Goal: Task Accomplishment & Management: Manage account settings

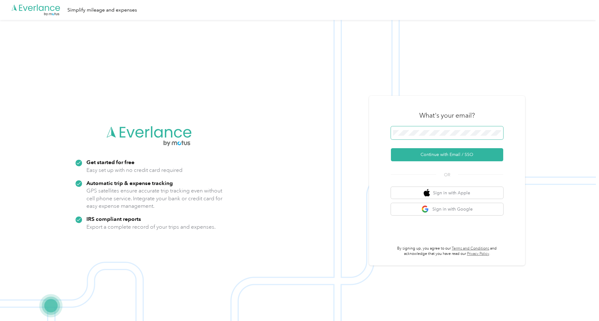
click at [391, 148] on button "Continue with Email / SSO" at bounding box center [447, 154] width 112 height 13
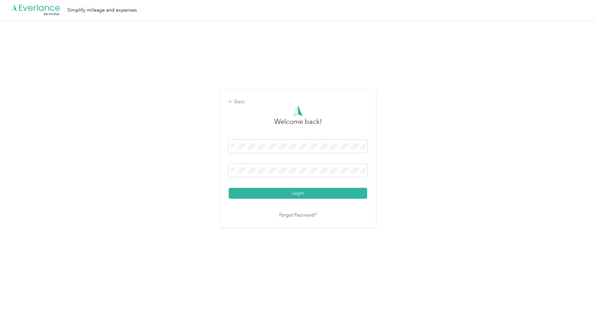
click at [229, 188] on button "Login" at bounding box center [298, 193] width 139 height 11
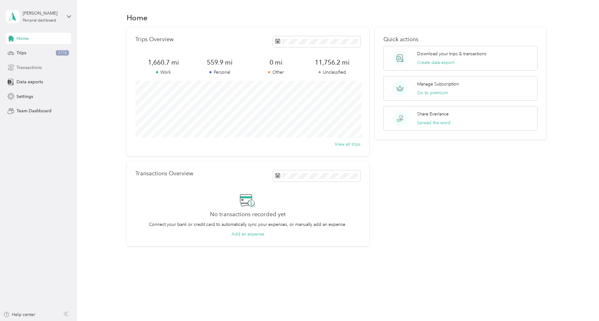
click at [29, 66] on span "Transactions" at bounding box center [29, 67] width 25 height 7
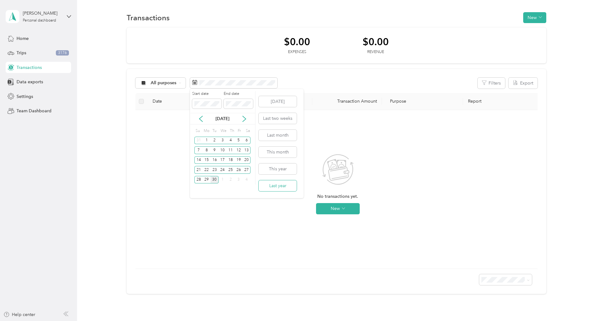
click at [282, 183] on button "Last year" at bounding box center [278, 185] width 38 height 11
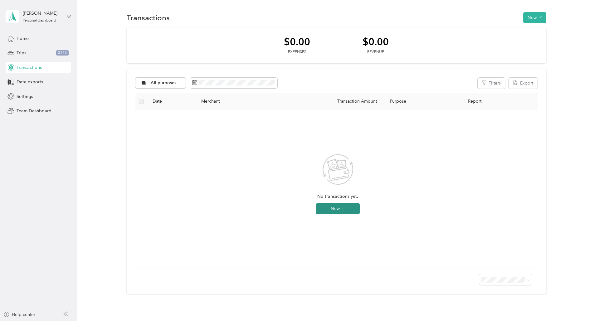
click at [354, 210] on button "New" at bounding box center [338, 208] width 44 height 11
click at [187, 112] on div "No transactions yet. New" at bounding box center [337, 189] width 405 height 159
click at [177, 86] on div "All purposes" at bounding box center [160, 83] width 51 height 11
click at [170, 102] on span "Unclassified" at bounding box center [166, 105] width 30 height 7
click at [512, 314] on li "100 per load" at bounding box center [508, 313] width 53 height 11
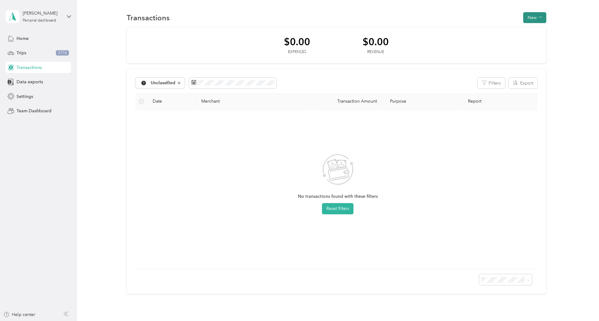
click at [537, 13] on button "New" at bounding box center [534, 17] width 23 height 11
click at [449, 0] on div "Transactions New $0.00 Expenses $0.00 Revenue Unclassified Filters Export Date …" at bounding box center [336, 164] width 519 height 328
click at [39, 50] on div "Trips 3176" at bounding box center [39, 52] width 66 height 11
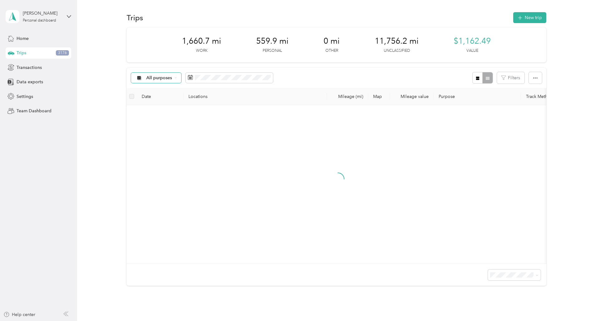
click at [167, 76] on span "All purposes" at bounding box center [159, 78] width 26 height 4
click at [164, 100] on span "Unclassified" at bounding box center [162, 100] width 30 height 7
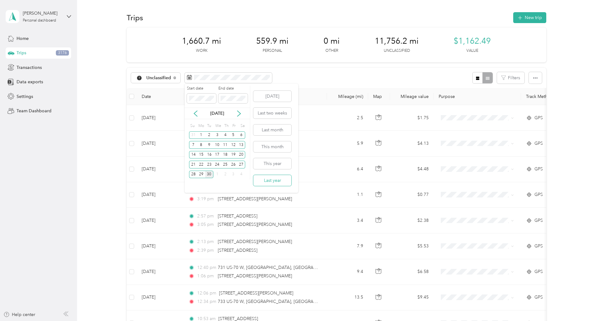
click at [276, 183] on button "Last year" at bounding box center [272, 180] width 38 height 11
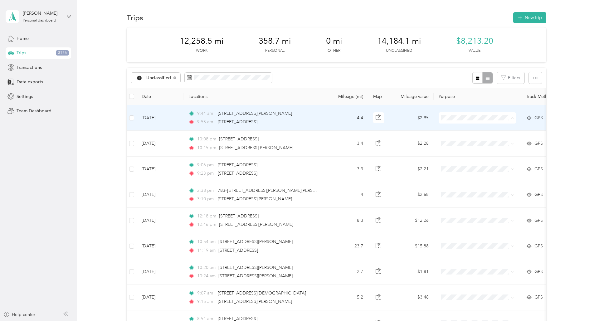
click at [472, 137] on li "Personal" at bounding box center [477, 140] width 77 height 11
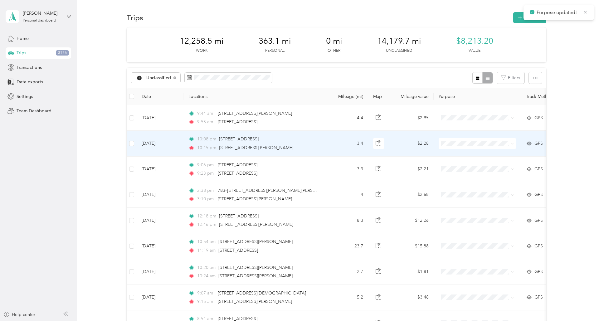
click at [464, 165] on span "Personal" at bounding box center [483, 166] width 58 height 7
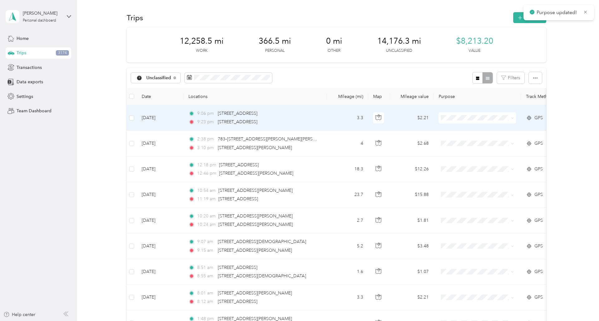
click at [471, 121] on span at bounding box center [477, 117] width 77 height 11
click at [469, 140] on span "Personal" at bounding box center [483, 140] width 58 height 7
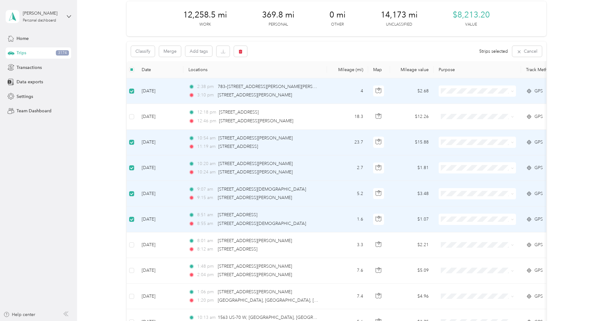
scroll to position [25, 0]
click at [149, 51] on button "Classify" at bounding box center [143, 52] width 24 height 11
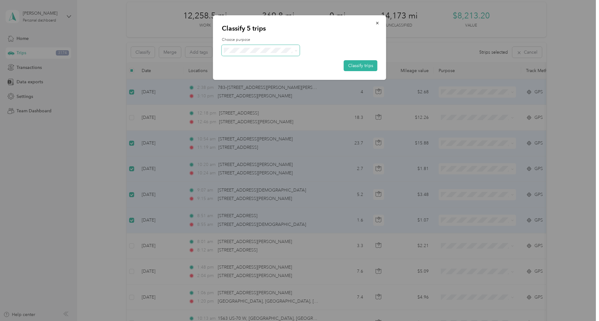
click at [280, 53] on span at bounding box center [261, 50] width 78 height 11
click at [293, 50] on span at bounding box center [294, 50] width 5 height 7
click at [297, 50] on icon at bounding box center [296, 50] width 3 height 3
click at [263, 72] on span "Personal" at bounding box center [266, 71] width 58 height 7
click at [365, 66] on button "Classify trips" at bounding box center [361, 65] width 34 height 11
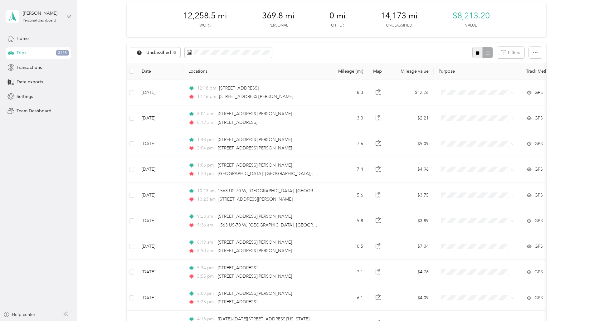
click at [479, 52] on icon "button" at bounding box center [477, 52] width 3 height 3
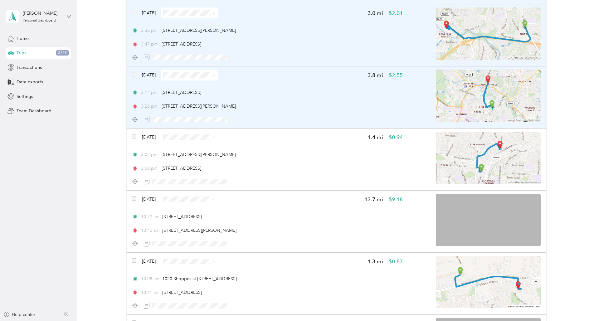
scroll to position [767, 0]
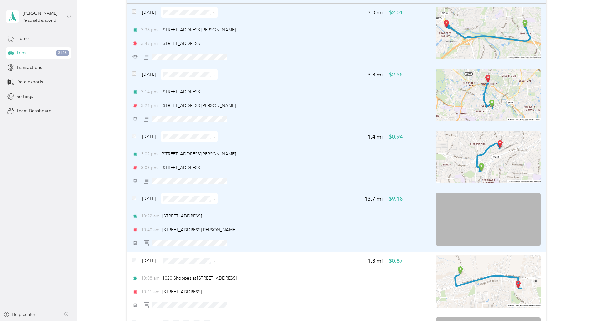
click at [134, 200] on span at bounding box center [134, 198] width 4 height 7
click at [138, 196] on div "[DATE]" at bounding box center [175, 198] width 86 height 11
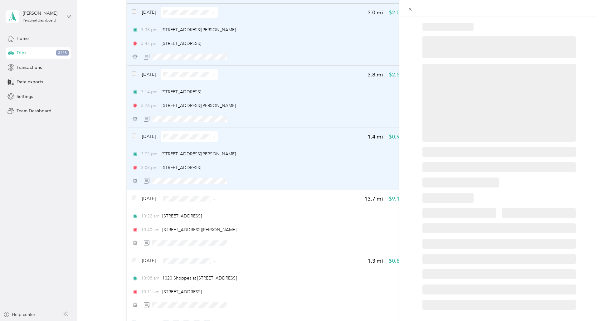
click at [133, 198] on div at bounding box center [299, 160] width 599 height 321
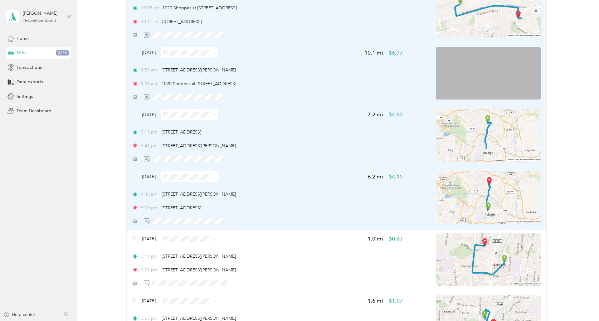
scroll to position [1038, 0]
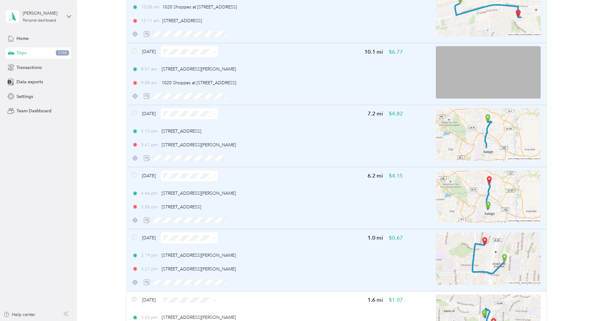
click at [135, 234] on div "[DATE]" at bounding box center [175, 238] width 86 height 11
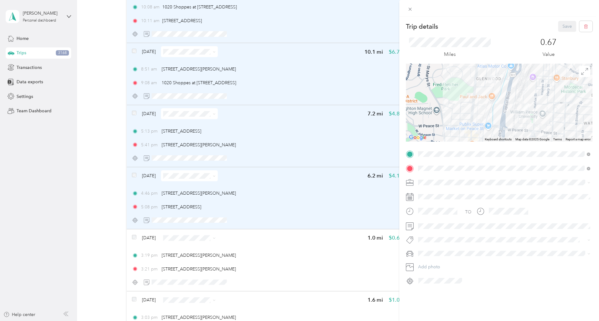
click at [135, 237] on div "Trip details Save This trip cannot be edited because it is either under review,…" at bounding box center [299, 160] width 599 height 321
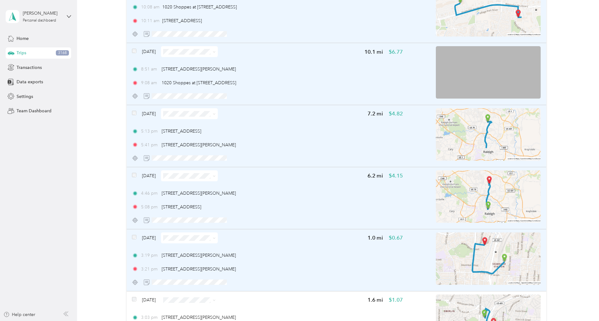
click at [135, 231] on div "[DATE] 1.0 mi $0.67 3:19 pm [STREET_ADDRESS][PERSON_NAME] 3:21 pm [STREET_ADDRE…" at bounding box center [337, 260] width 420 height 62
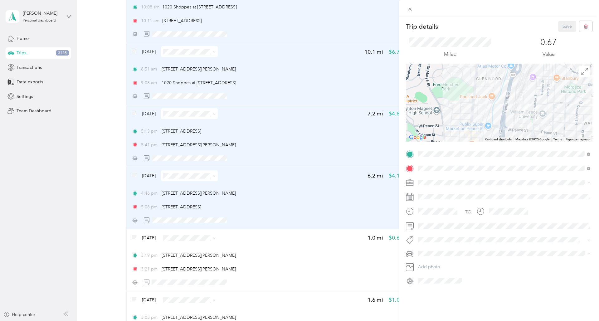
click at [134, 240] on div "Trip details Save This trip cannot be edited because it is either under review,…" at bounding box center [299, 160] width 599 height 321
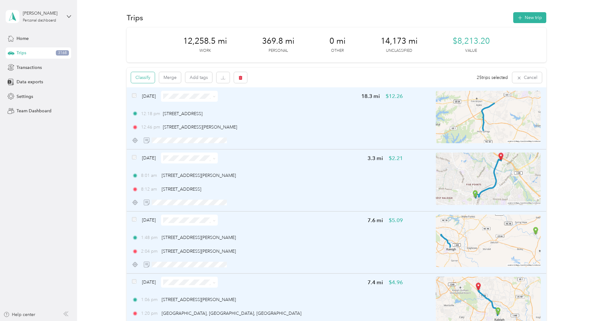
click at [145, 77] on button "Classify" at bounding box center [143, 77] width 24 height 11
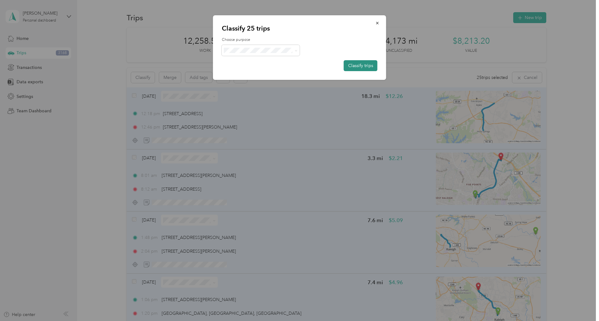
click at [357, 67] on button "Classify trips" at bounding box center [361, 65] width 34 height 11
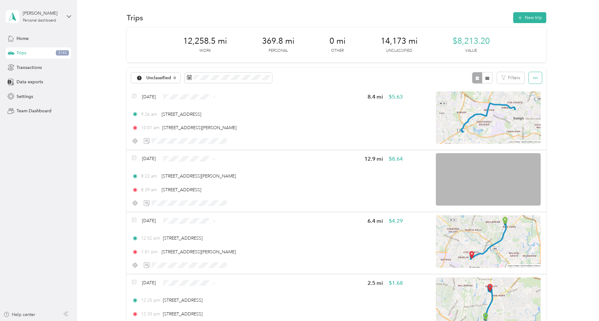
click at [538, 78] on icon "button" at bounding box center [535, 77] width 4 height 1
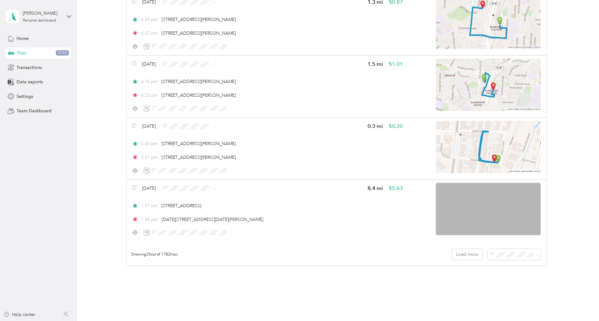
scroll to position [1399, 0]
click at [519, 288] on div "100 per load" at bounding box center [517, 287] width 44 height 7
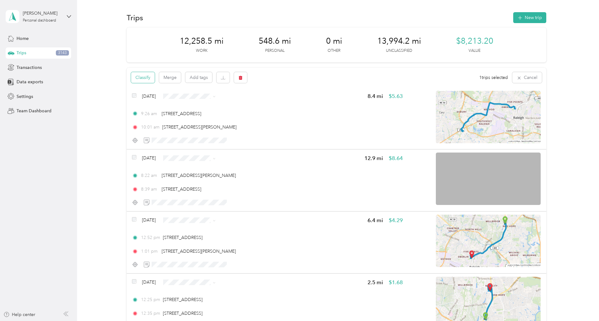
click at [137, 80] on button "Classify" at bounding box center [143, 77] width 24 height 11
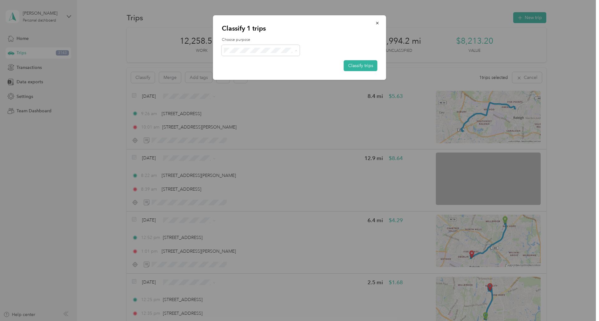
click at [255, 63] on span "Work" at bounding box center [266, 62] width 58 height 7
click at [354, 68] on button "Classify trips" at bounding box center [361, 65] width 34 height 11
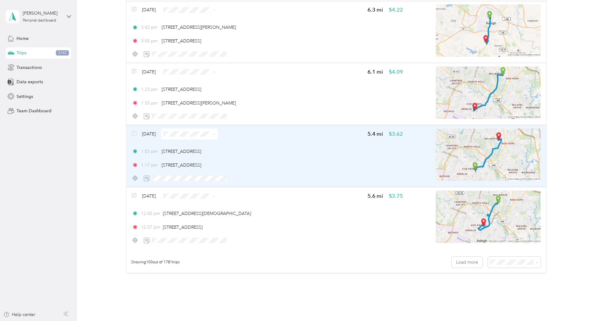
scroll to position [6087, 0]
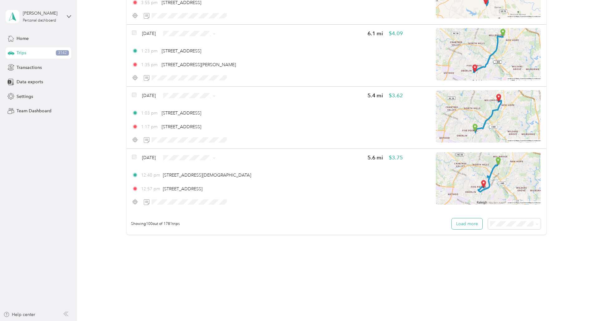
click at [469, 222] on button "Load more" at bounding box center [467, 223] width 31 height 11
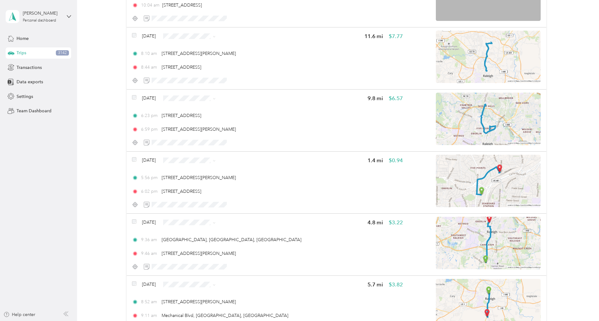
scroll to position [0, 0]
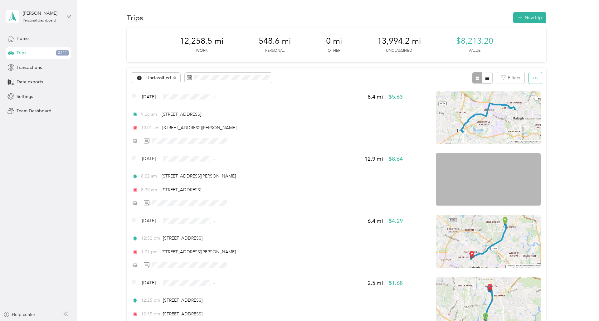
click at [536, 81] on button "button" at bounding box center [535, 78] width 13 height 12
click at [534, 89] on span "Select all" at bounding box center [531, 89] width 17 height 5
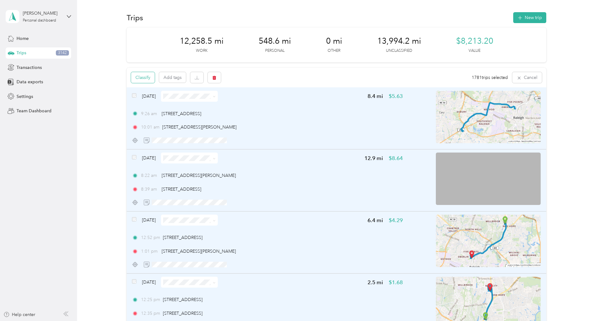
click at [137, 75] on button "Classify" at bounding box center [143, 77] width 24 height 11
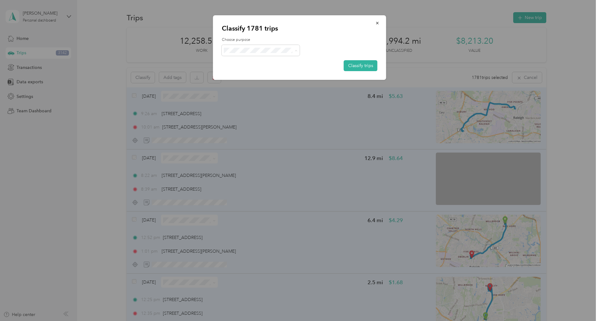
click at [260, 72] on span "Personal" at bounding box center [266, 73] width 58 height 7
click at [368, 65] on button "Classify trips" at bounding box center [361, 65] width 34 height 11
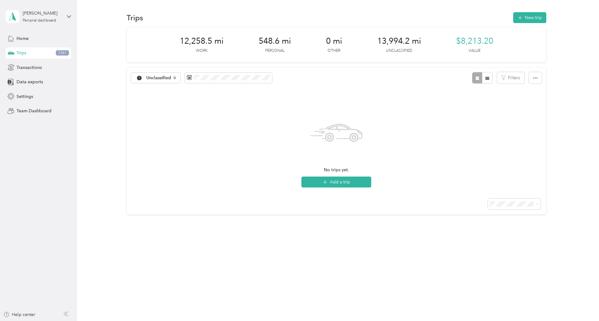
click at [155, 70] on div "Unclassified Filters" at bounding box center [337, 78] width 420 height 20
click at [154, 79] on span "Unclassified" at bounding box center [158, 78] width 25 height 4
click at [158, 90] on span "All purposes" at bounding box center [163, 89] width 32 height 7
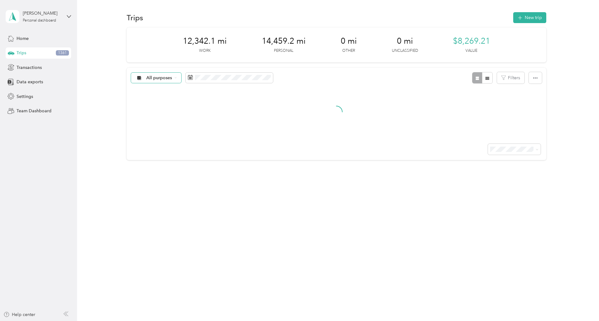
click at [159, 79] on span "All purposes" at bounding box center [159, 78] width 26 height 4
click at [163, 126] on ol "All purposes Unclassified Work Personal Real Estate Other Charity Medical Movin…" at bounding box center [156, 127] width 50 height 87
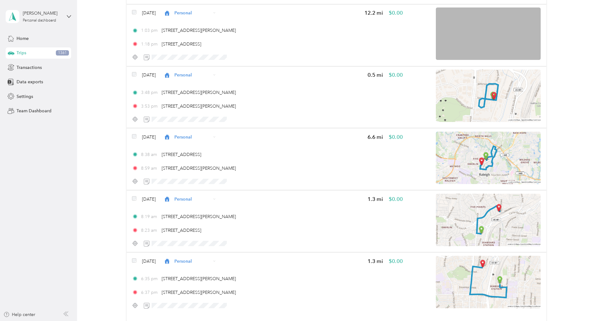
scroll to position [6087, 0]
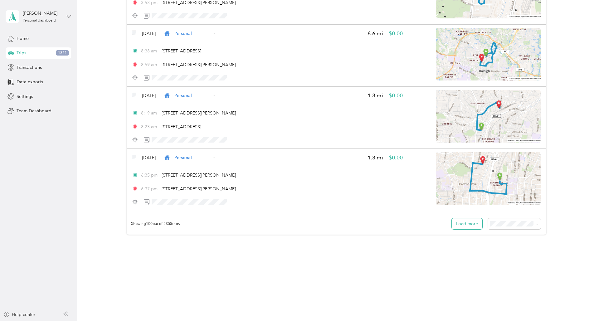
click at [472, 220] on button "Load more" at bounding box center [467, 223] width 31 height 11
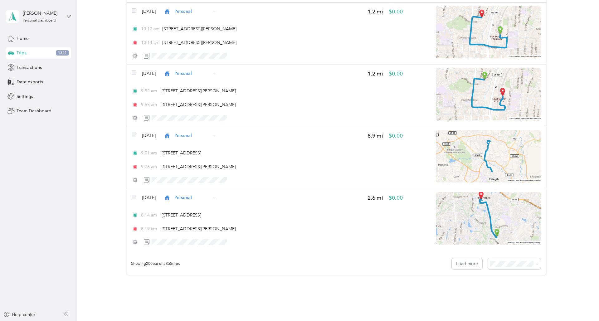
scroll to position [12297, 0]
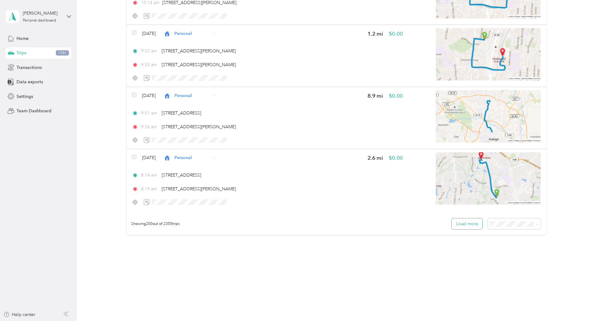
click at [477, 226] on button "Load more" at bounding box center [467, 223] width 31 height 11
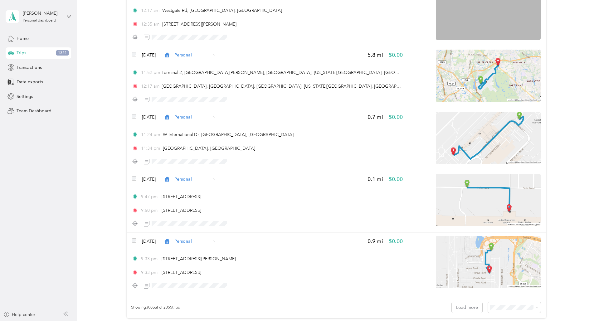
scroll to position [18507, 0]
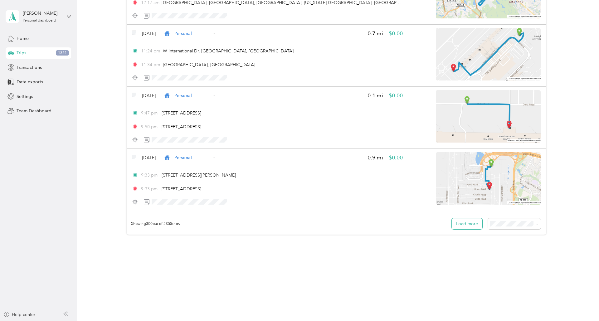
click at [475, 224] on button "Load more" at bounding box center [467, 223] width 31 height 11
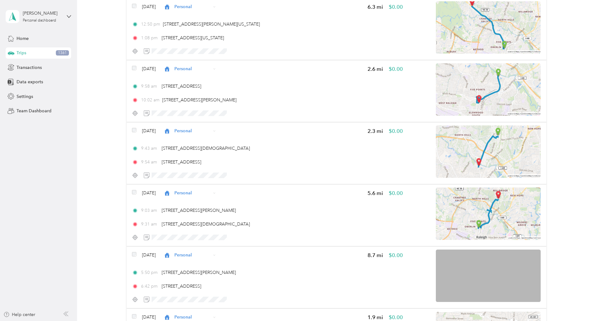
scroll to position [24718, 0]
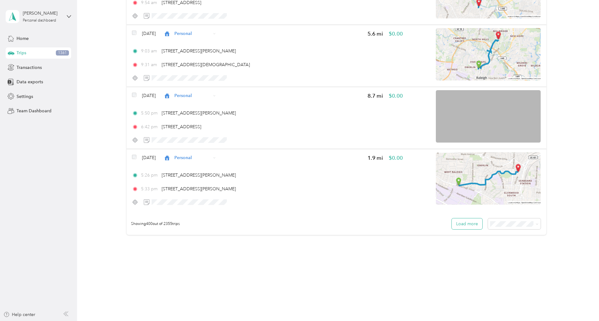
click at [477, 225] on button "Load more" at bounding box center [467, 223] width 31 height 11
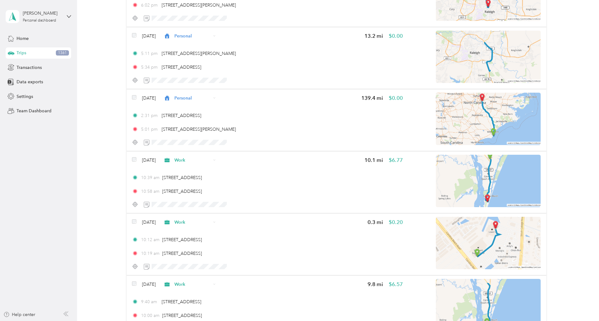
scroll to position [25961, 0]
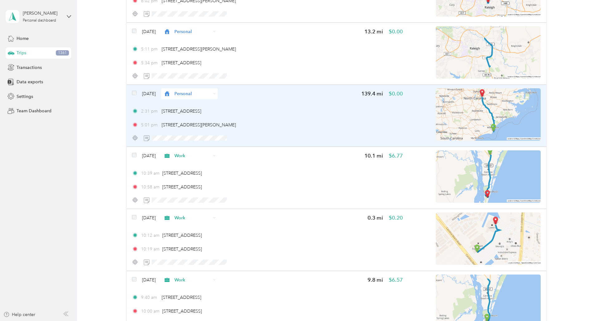
click at [193, 94] on span "Personal" at bounding box center [192, 94] width 37 height 7
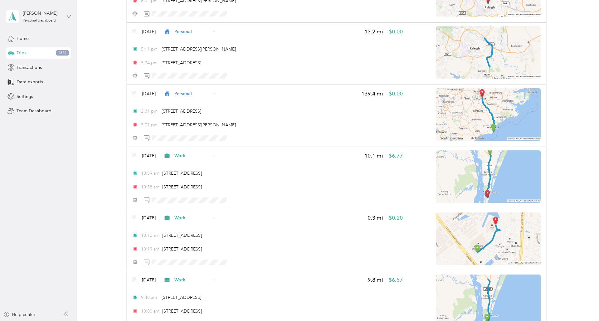
click at [188, 108] on li "Work" at bounding box center [199, 105] width 57 height 11
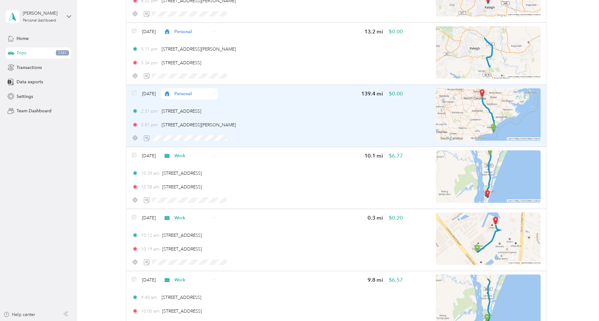
click at [188, 95] on span "Personal" at bounding box center [192, 94] width 37 height 7
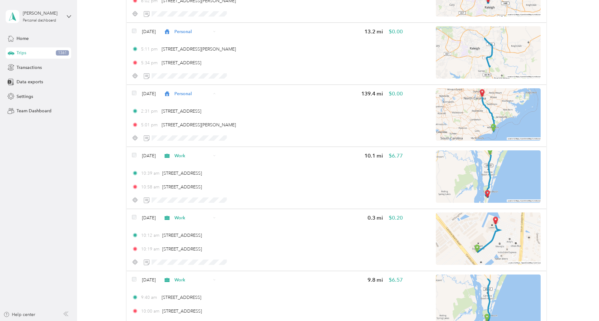
click at [193, 104] on span "Work" at bounding box center [204, 105] width 37 height 7
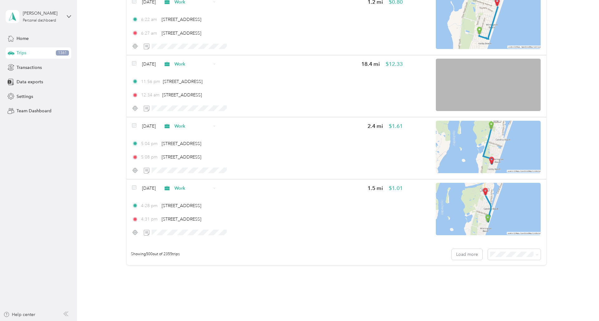
scroll to position [30928, 0]
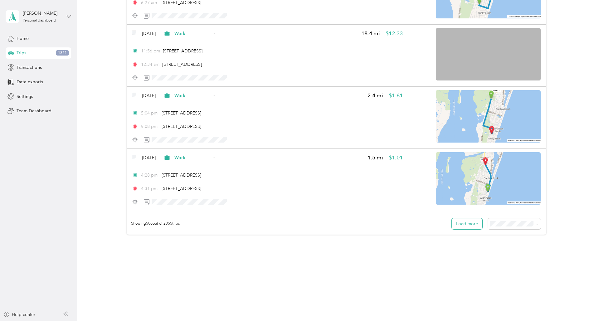
click at [466, 228] on button "Load more" at bounding box center [467, 223] width 31 height 11
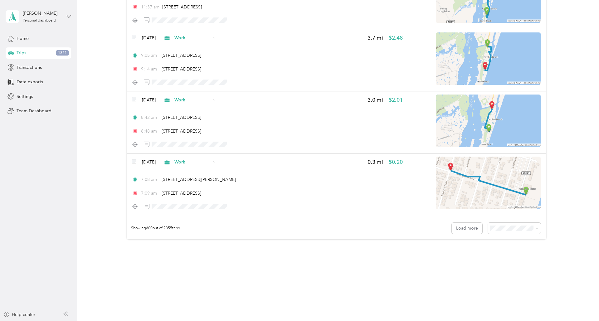
scroll to position [37138, 0]
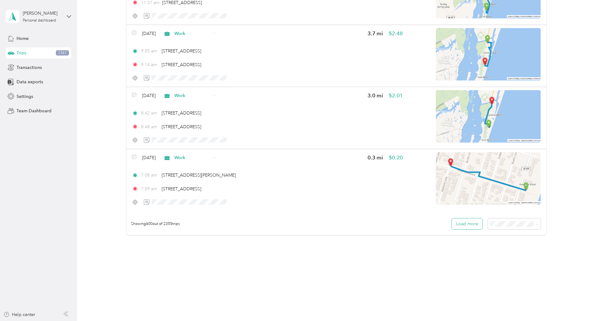
click at [472, 225] on button "Load more" at bounding box center [467, 223] width 31 height 11
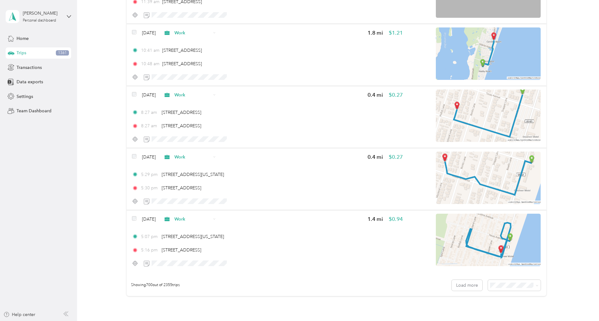
scroll to position [43348, 0]
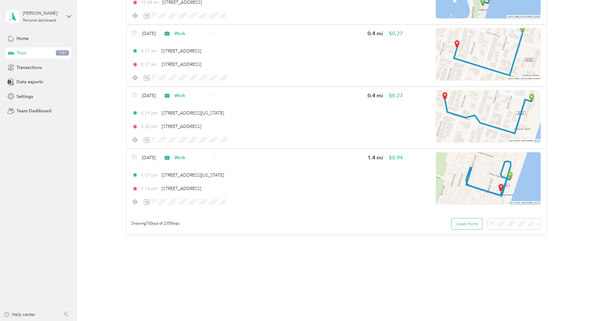
click at [478, 221] on button "Load more" at bounding box center [467, 223] width 31 height 11
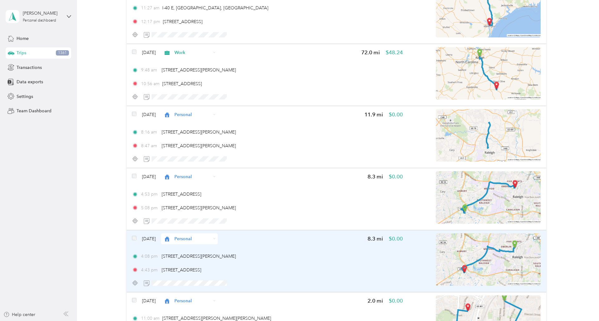
scroll to position [49412, 0]
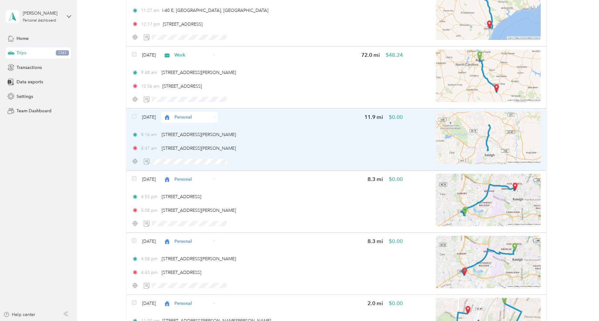
click at [211, 117] on span "Personal" at bounding box center [192, 117] width 37 height 7
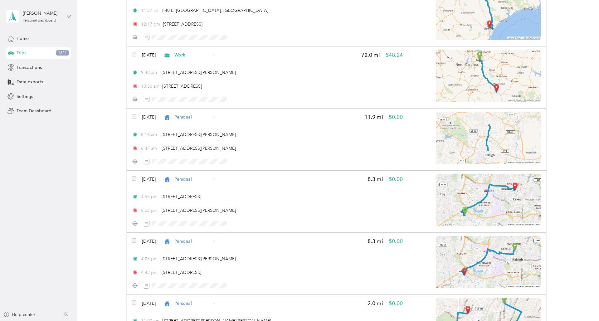
click at [208, 132] on li "Work" at bounding box center [202, 128] width 57 height 11
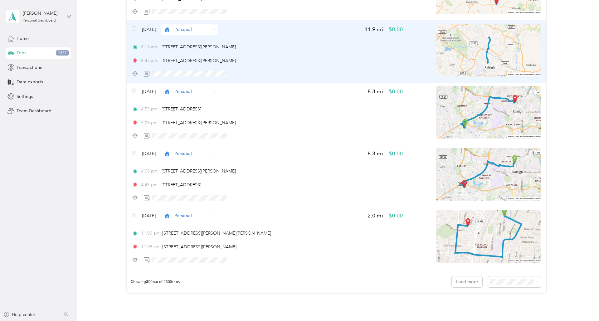
scroll to position [49537, 0]
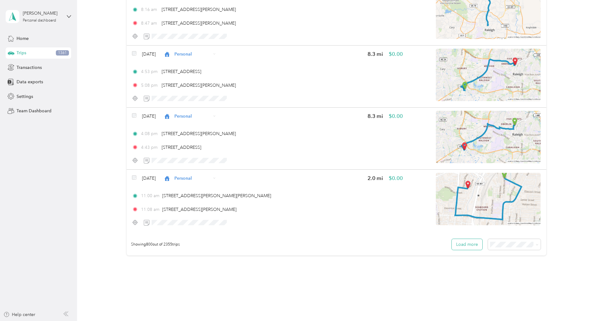
click at [469, 243] on button "Load more" at bounding box center [467, 244] width 31 height 11
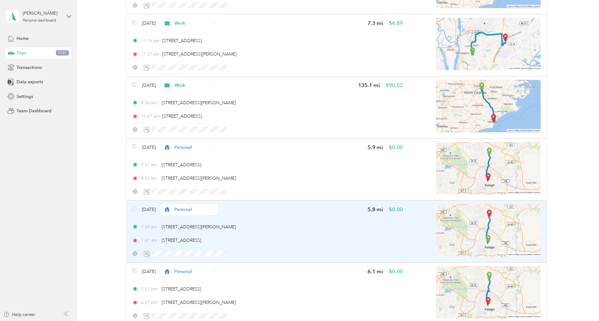
scroll to position [51060, 0]
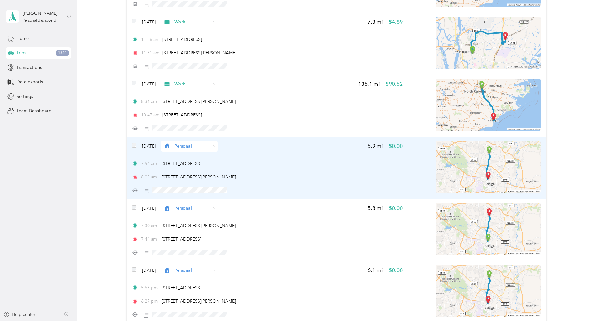
click at [199, 144] on span "Personal" at bounding box center [192, 146] width 37 height 7
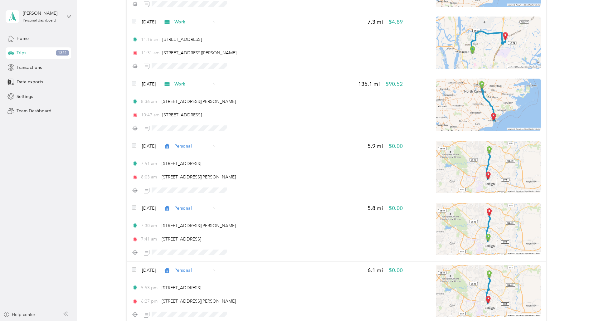
click at [195, 161] on ol "Work Personal Real Estate Other Charity Medical Moving Commute" at bounding box center [202, 193] width 57 height 87
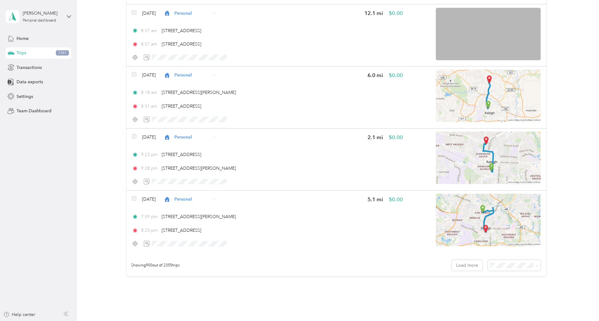
scroll to position [55768, 0]
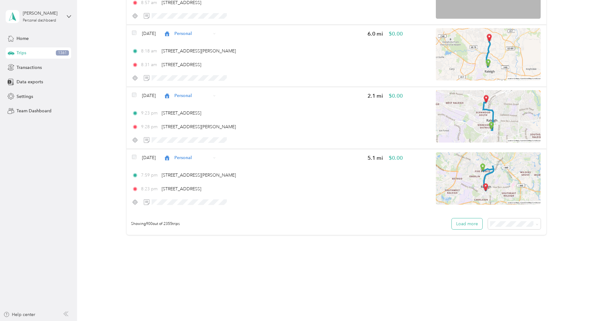
click at [470, 223] on button "Load more" at bounding box center [467, 223] width 31 height 11
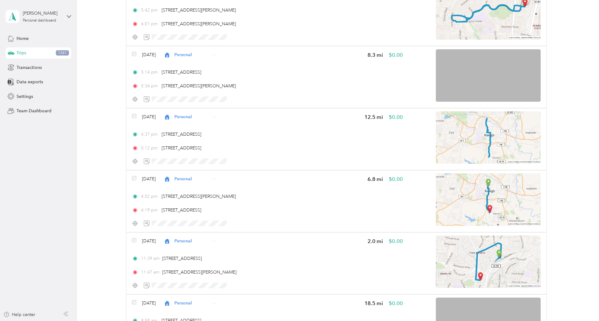
scroll to position [0, 0]
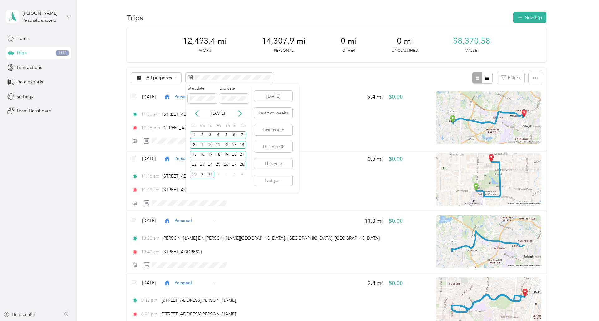
click at [197, 110] on div "[DATE]" at bounding box center [218, 113] width 65 height 7
click at [196, 113] on icon at bounding box center [196, 113] width 6 height 6
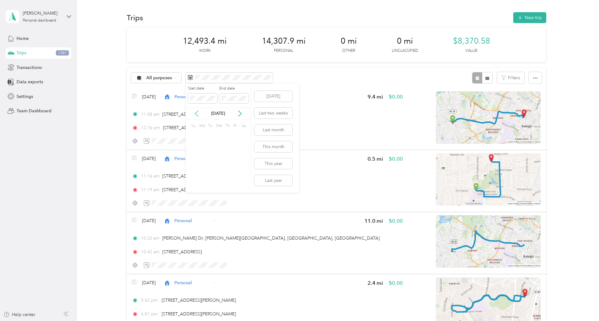
click at [196, 113] on icon at bounding box center [196, 113] width 6 height 6
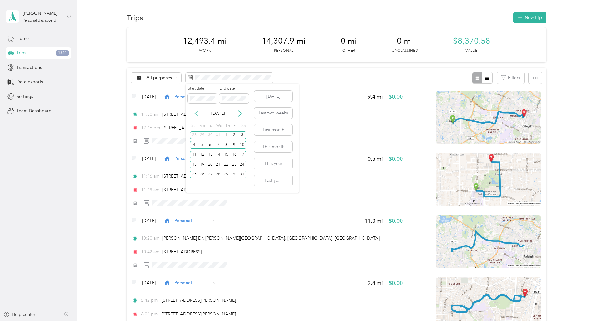
click at [196, 113] on icon at bounding box center [196, 113] width 6 height 6
click at [227, 167] on div "25" at bounding box center [226, 165] width 8 height 8
click at [198, 111] on icon at bounding box center [196, 114] width 3 height 6
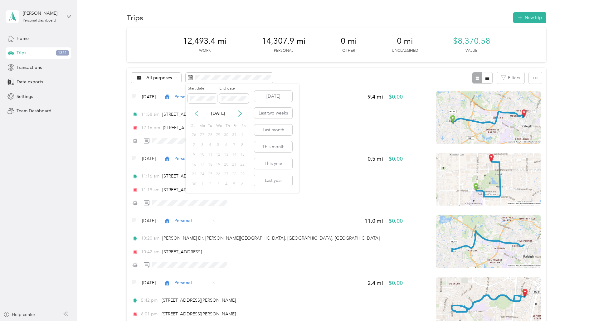
click at [198, 111] on icon at bounding box center [196, 114] width 3 height 6
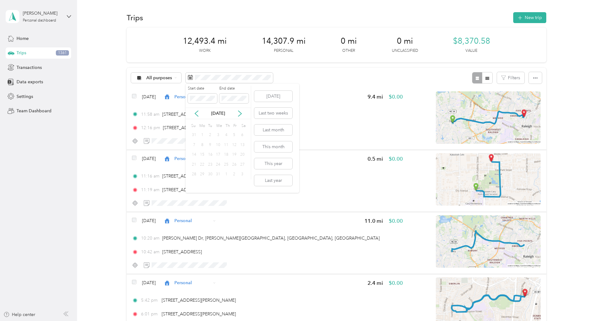
click at [200, 136] on div "1" at bounding box center [202, 135] width 8 height 8
click at [202, 135] on div "1" at bounding box center [202, 135] width 8 height 8
click at [187, 99] on div "Start date End date" at bounding box center [218, 97] width 65 height 22
click at [223, 167] on div "25" at bounding box center [226, 165] width 8 height 8
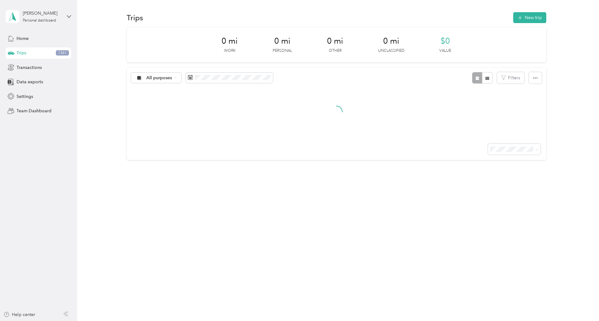
click at [220, 164] on div "24" at bounding box center [218, 165] width 8 height 8
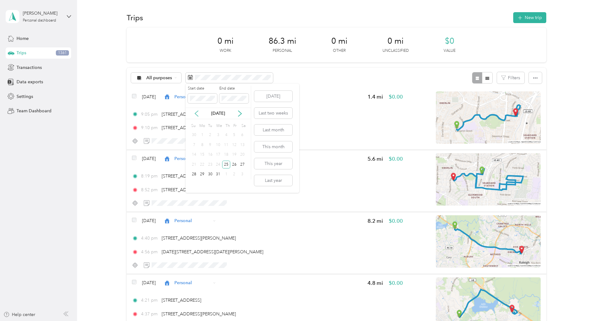
click at [196, 112] on icon at bounding box center [196, 114] width 3 height 6
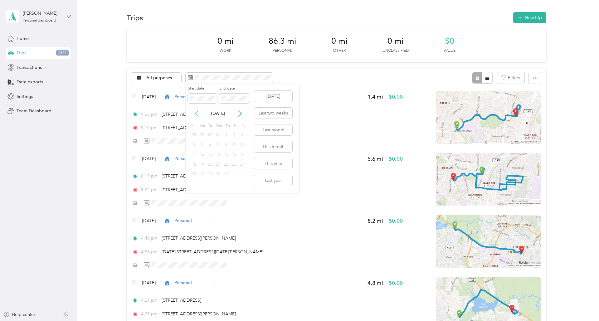
click at [196, 112] on icon at bounding box center [196, 114] width 3 height 6
click at [203, 135] on div "1" at bounding box center [202, 135] width 8 height 8
click at [277, 180] on button "Last year" at bounding box center [273, 180] width 38 height 11
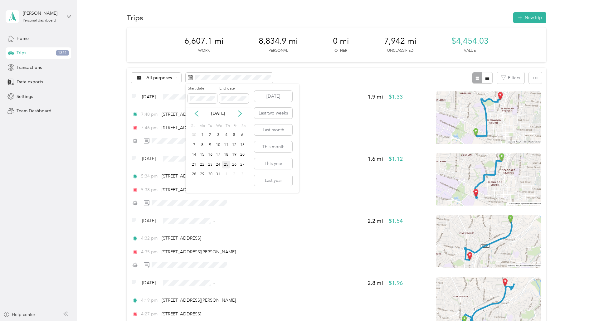
click at [225, 164] on div "25" at bounding box center [226, 165] width 8 height 8
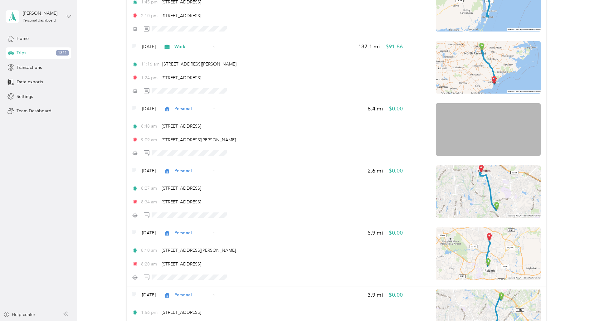
scroll to position [1295, 0]
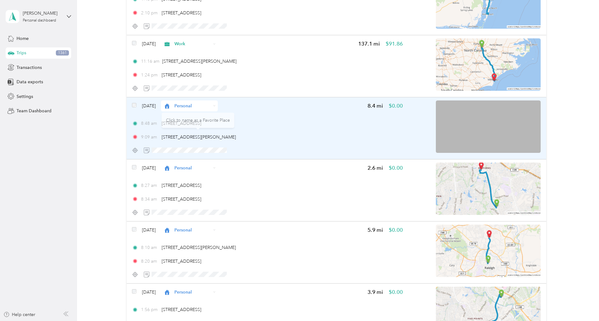
click at [202, 109] on span "Personal" at bounding box center [192, 106] width 37 height 7
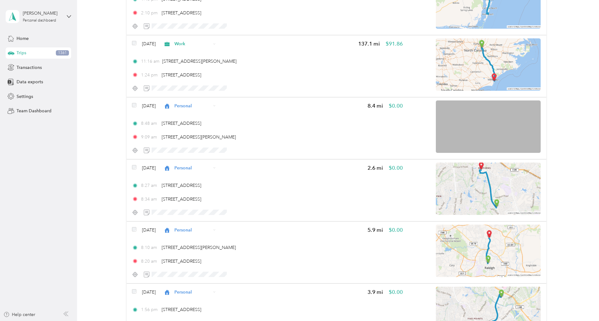
click at [195, 119] on span "Work" at bounding box center [205, 115] width 37 height 7
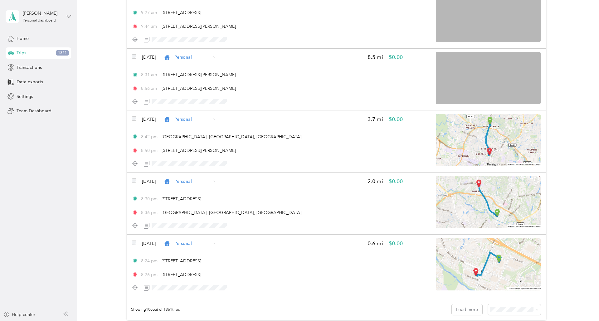
scroll to position [6087, 0]
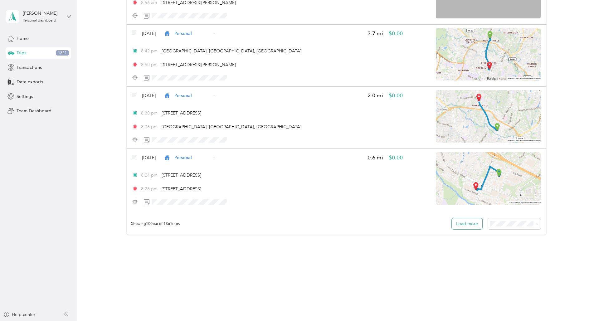
click at [474, 227] on button "Load more" at bounding box center [467, 223] width 31 height 11
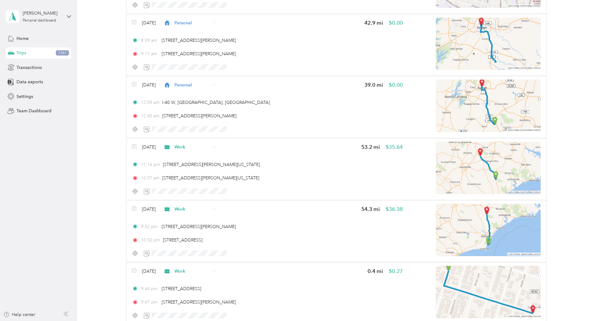
scroll to position [11562, 0]
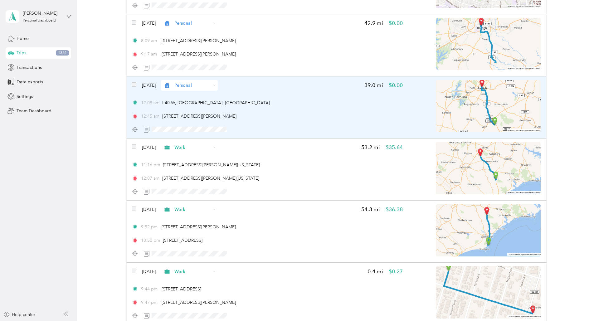
click at [207, 86] on span "Personal" at bounding box center [192, 85] width 37 height 7
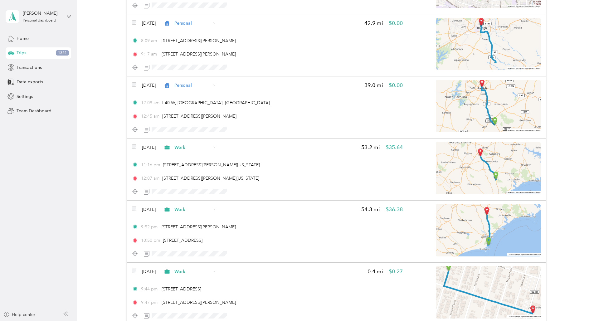
click at [203, 97] on span "Work" at bounding box center [202, 96] width 37 height 7
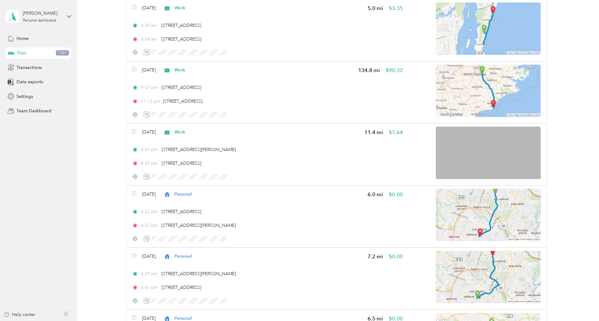
scroll to position [12135, 0]
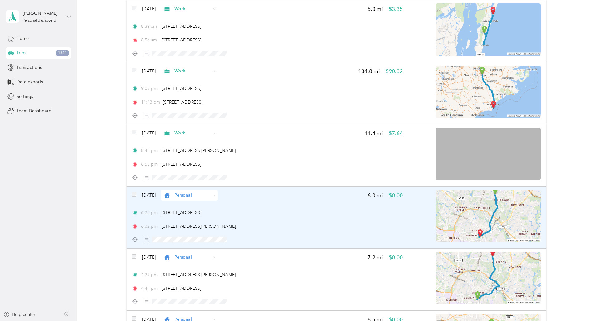
click at [211, 198] on span "Personal" at bounding box center [192, 195] width 37 height 7
click at [294, 197] on div "Jun 30, 2024 Personal 6.0 mi $0.00" at bounding box center [267, 195] width 271 height 11
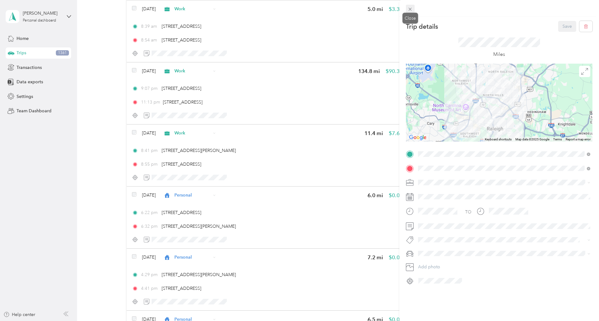
click at [412, 10] on icon at bounding box center [410, 9] width 5 height 5
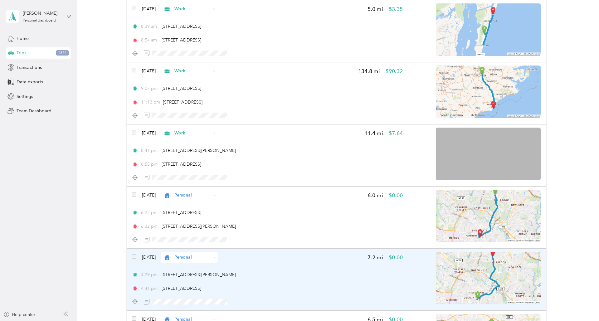
scroll to position [12297, 0]
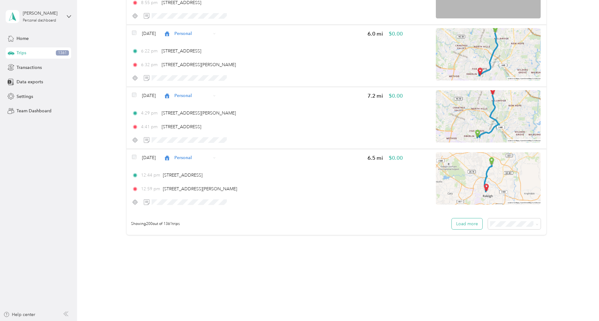
click at [476, 225] on button "Load more" at bounding box center [467, 223] width 31 height 11
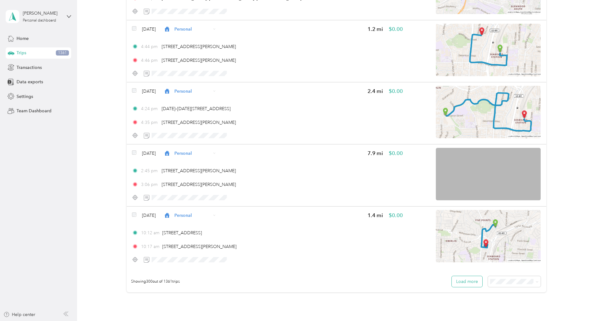
scroll to position [18507, 0]
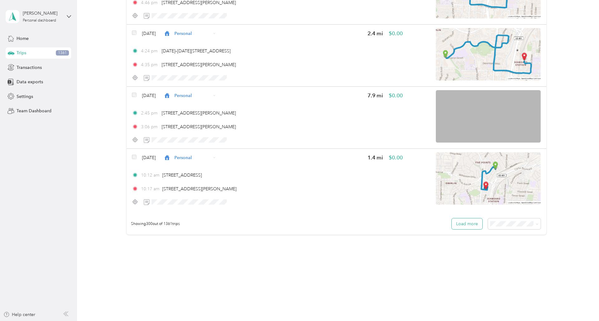
click at [476, 225] on button "Load more" at bounding box center [467, 223] width 31 height 11
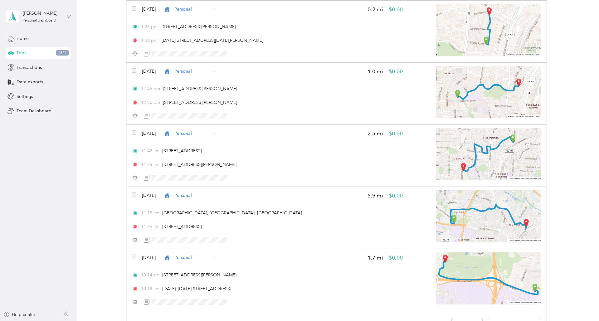
scroll to position [24717, 0]
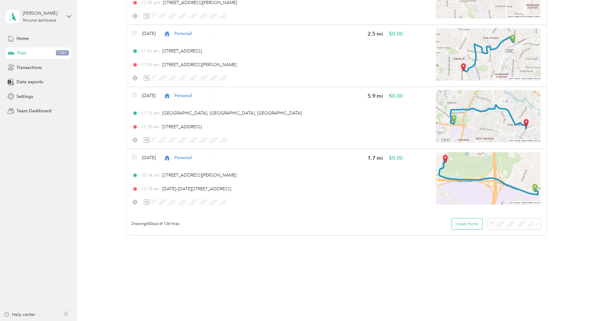
click at [472, 227] on button "Load more" at bounding box center [467, 223] width 31 height 11
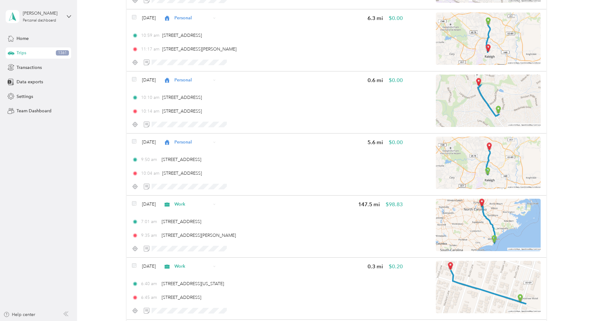
scroll to position [28211, 0]
click at [208, 143] on div "Click to name as a Favorite Place" at bounding box center [204, 144] width 73 height 15
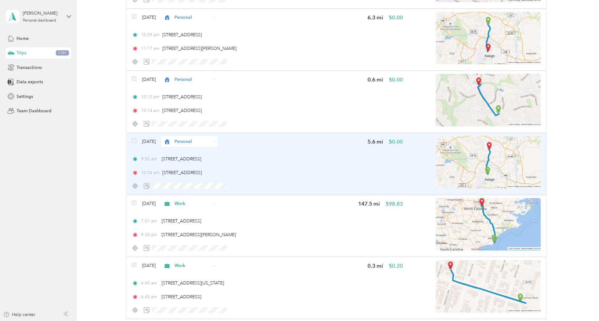
click at [218, 138] on div "Personal" at bounding box center [189, 141] width 57 height 11
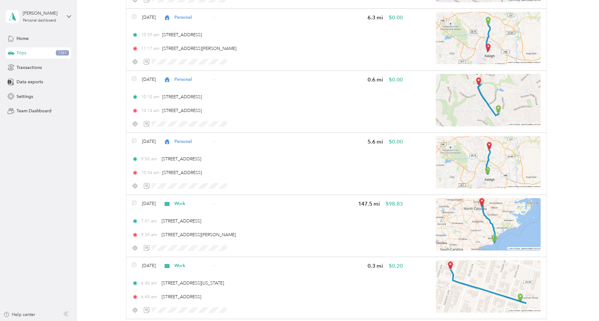
click at [213, 151] on span "Work" at bounding box center [207, 153] width 37 height 7
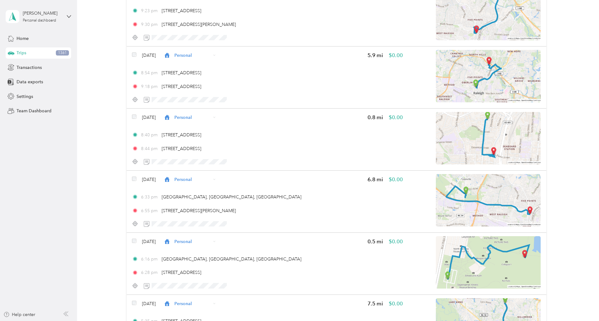
scroll to position [30927, 0]
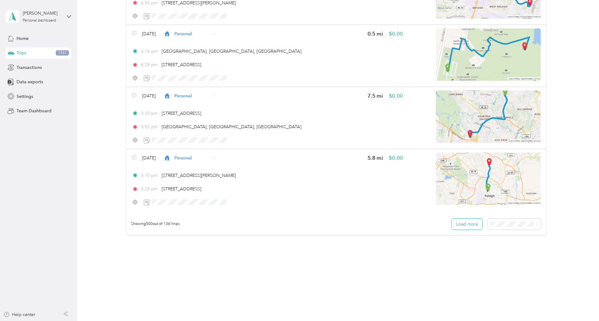
click at [474, 224] on button "Load more" at bounding box center [467, 224] width 31 height 11
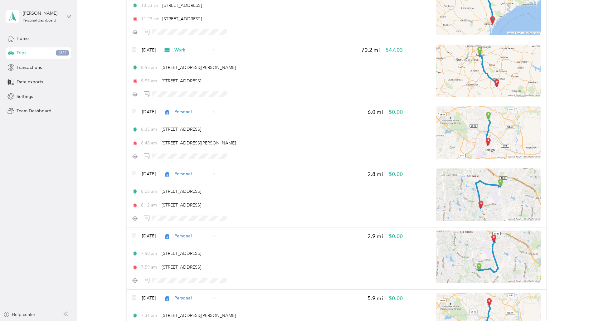
scroll to position [35817, 0]
click at [200, 112] on div "Click to name as a Favorite Place" at bounding box center [212, 116] width 73 height 15
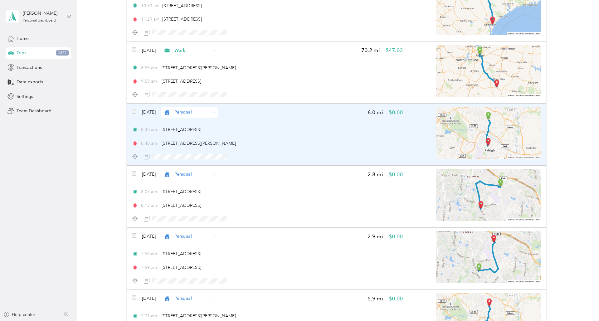
click at [211, 112] on span "Personal" at bounding box center [192, 112] width 37 height 7
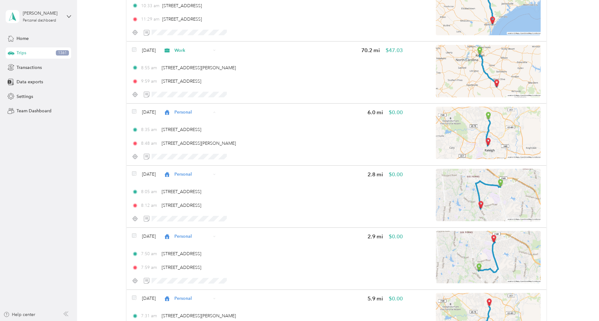
click at [216, 127] on span "Work" at bounding box center [207, 123] width 37 height 7
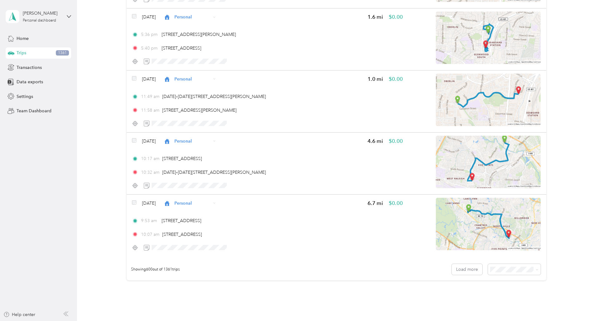
scroll to position [37138, 0]
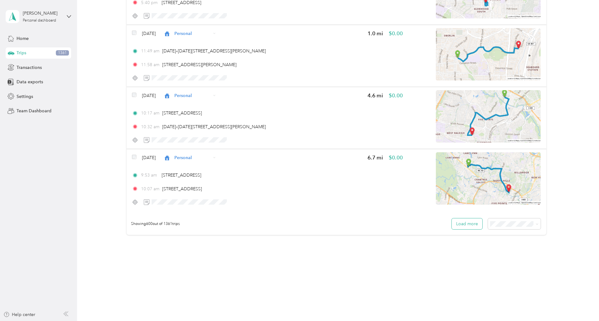
click at [472, 228] on button "Load more" at bounding box center [467, 223] width 31 height 11
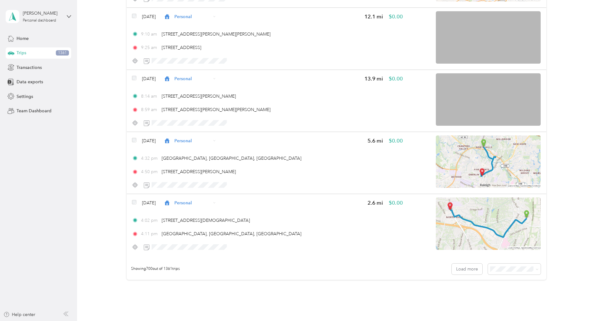
scroll to position [43302, 0]
click at [480, 267] on button "Load more" at bounding box center [467, 269] width 31 height 11
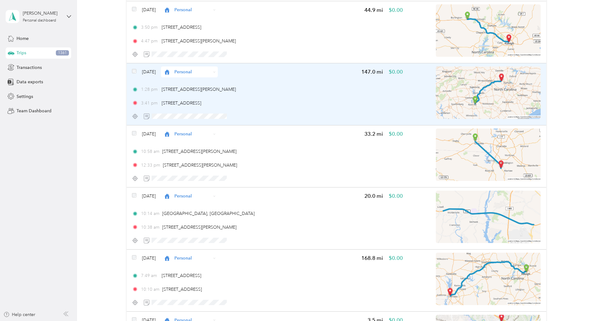
scroll to position [48773, 0]
click at [190, 72] on span "Personal" at bounding box center [192, 72] width 37 height 7
click at [195, 84] on span "Work" at bounding box center [207, 84] width 37 height 7
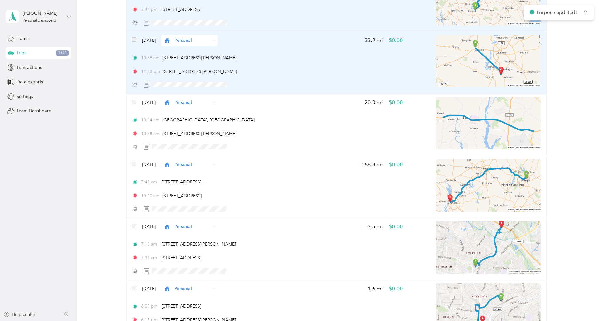
scroll to position [48868, 0]
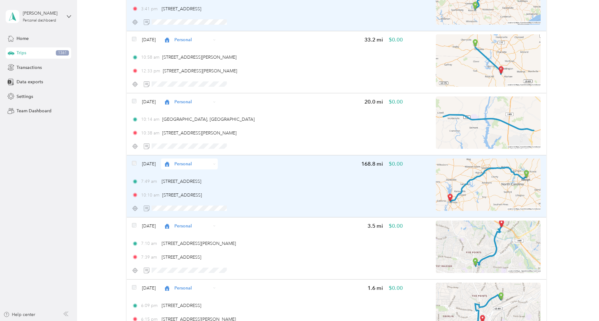
click at [211, 162] on span "Personal" at bounding box center [192, 164] width 37 height 7
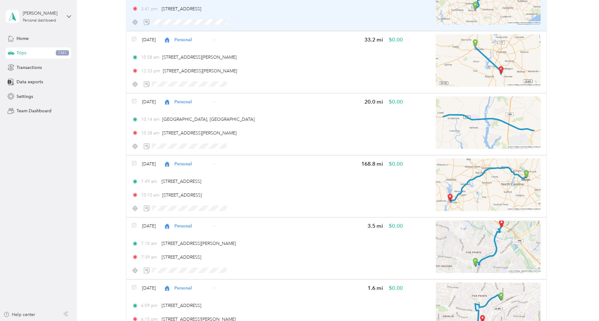
click at [213, 174] on span "Work" at bounding box center [207, 175] width 37 height 7
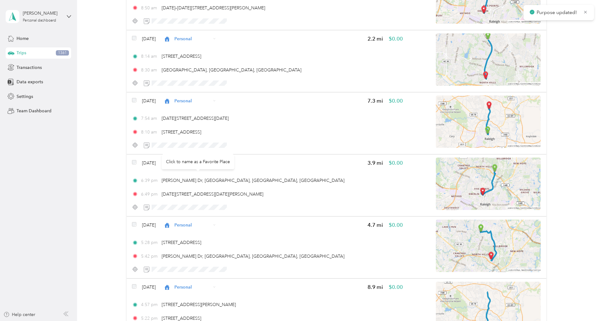
scroll to position [49557, 0]
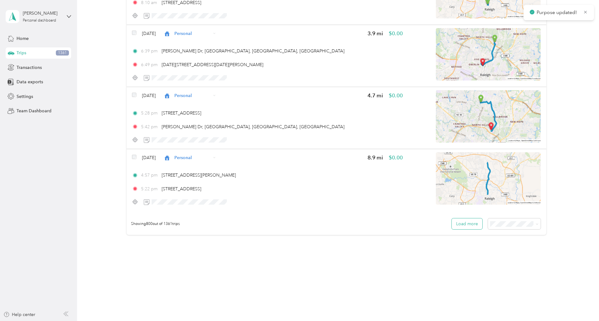
click at [476, 222] on button "Load more" at bounding box center [467, 223] width 31 height 11
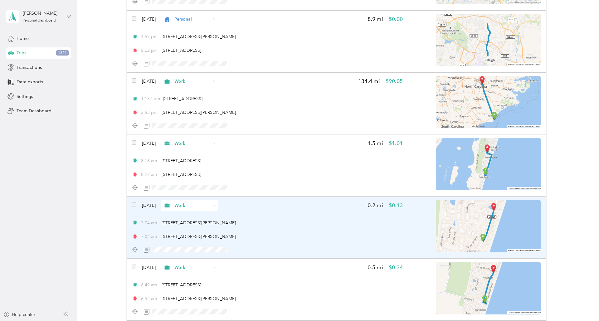
scroll to position [49696, 0]
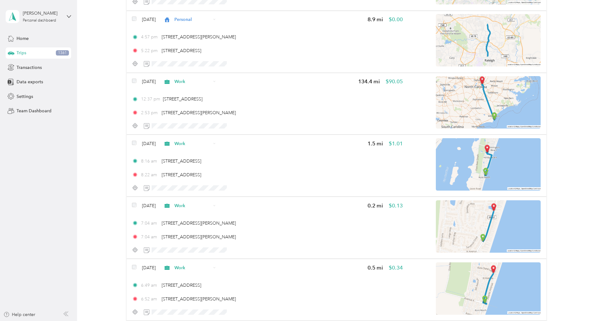
click at [200, 22] on div "Click to name as a Favorite Place" at bounding box center [198, 23] width 73 height 15
click at [201, 19] on div "Click to name as a Favorite Place" at bounding box center [198, 23] width 73 height 15
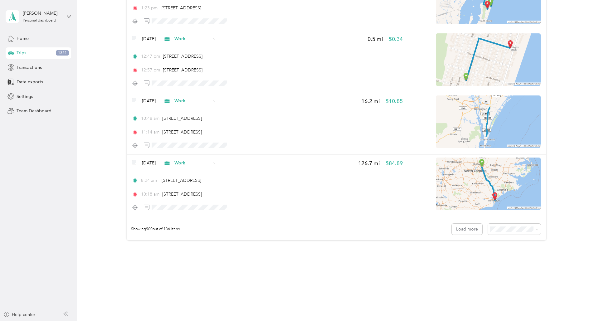
scroll to position [55767, 0]
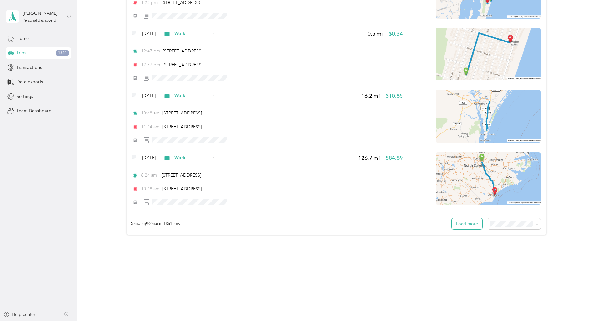
click at [477, 224] on button "Load more" at bounding box center [467, 223] width 31 height 11
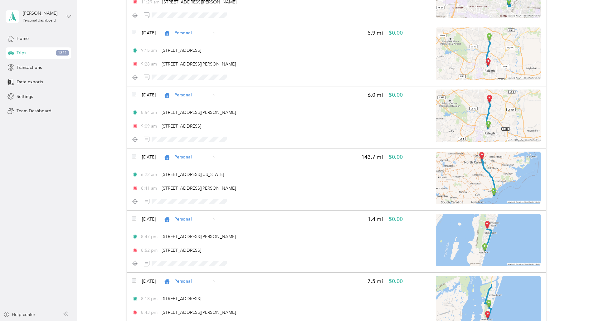
scroll to position [60986, 0]
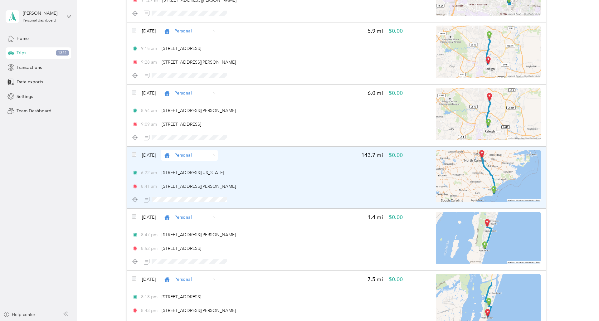
click at [190, 154] on span "Personal" at bounding box center [192, 155] width 37 height 7
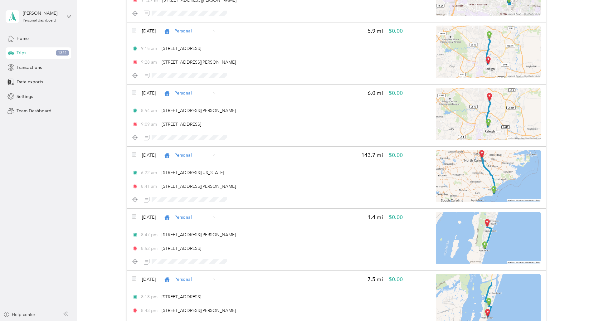
click at [203, 164] on span "Work" at bounding box center [207, 167] width 37 height 7
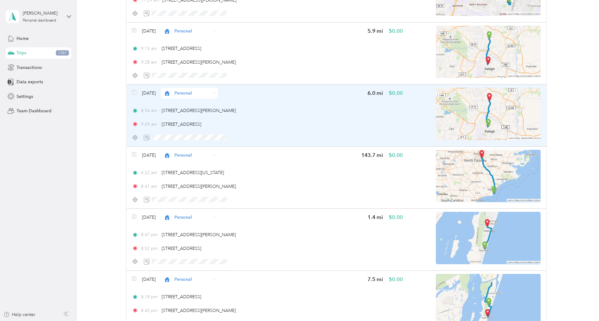
click at [201, 91] on span "Personal" at bounding box center [192, 93] width 37 height 7
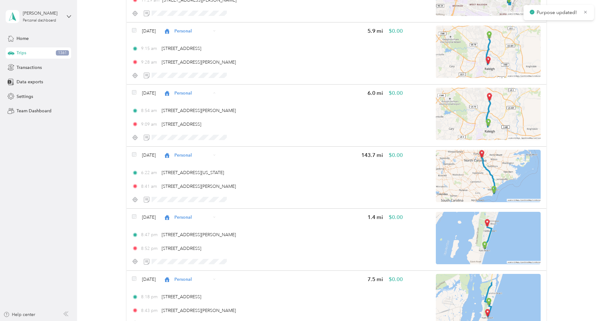
click at [202, 102] on span "Work" at bounding box center [207, 104] width 37 height 7
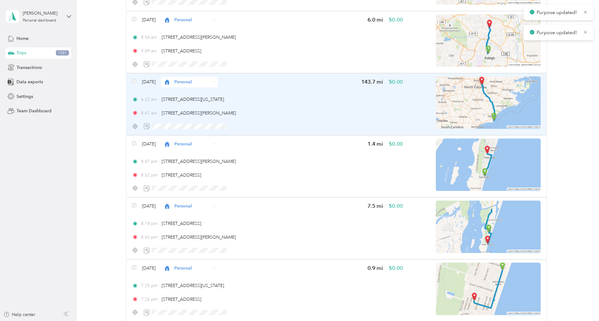
scroll to position [61063, 0]
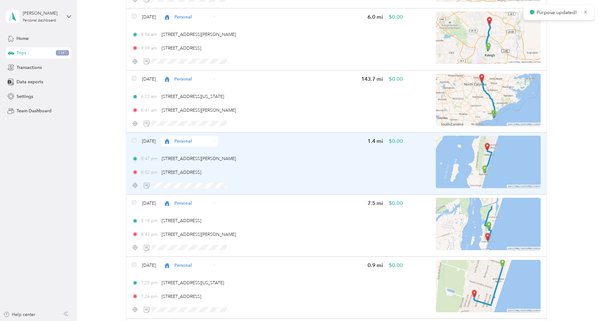
click at [218, 140] on div "Personal" at bounding box center [189, 141] width 57 height 11
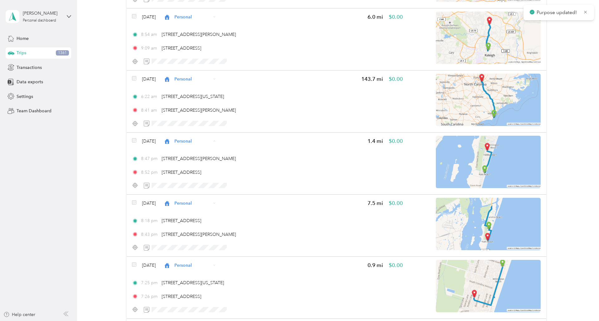
click at [216, 154] on span "Work" at bounding box center [207, 152] width 37 height 7
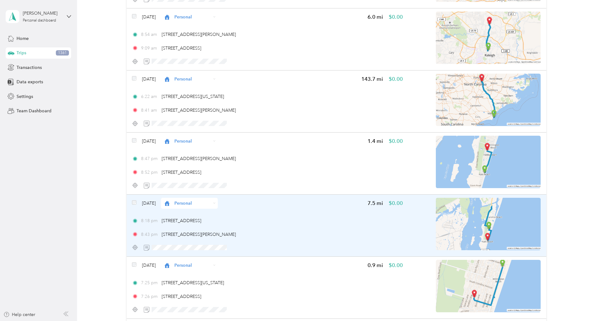
click at [218, 199] on div "Personal" at bounding box center [189, 203] width 57 height 11
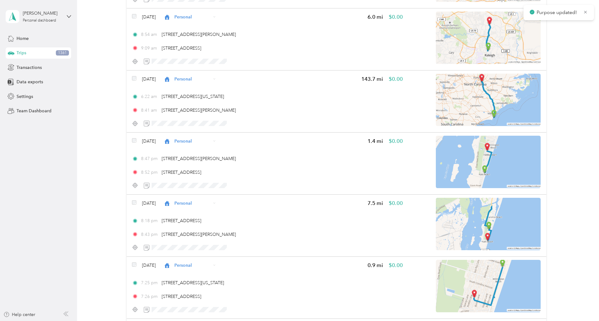
click at [203, 212] on span "Work" at bounding box center [207, 214] width 37 height 7
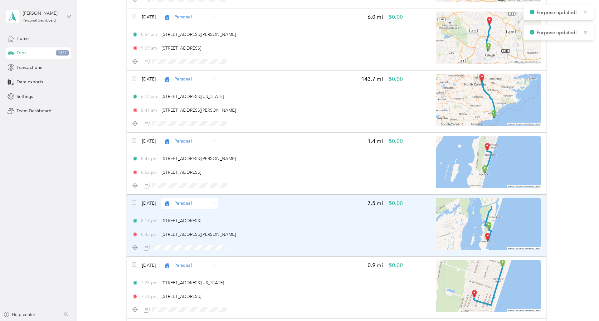
scroll to position [61177, 0]
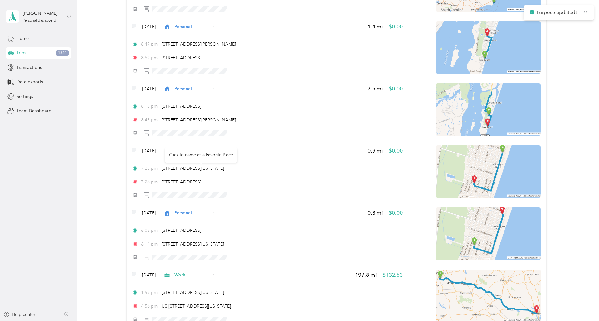
click at [223, 151] on div "Click to name as a Favorite Place" at bounding box center [201, 154] width 73 height 15
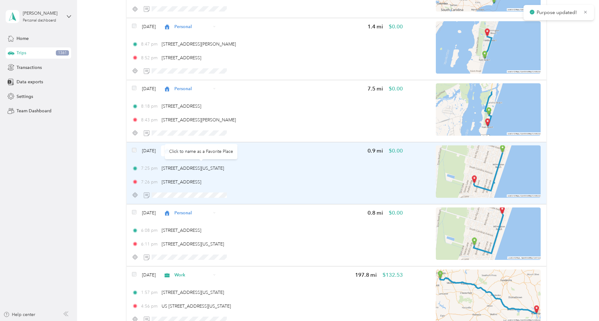
click at [277, 154] on div "Mar 25, 2024 Personal 0.9 mi $0.00" at bounding box center [267, 150] width 271 height 11
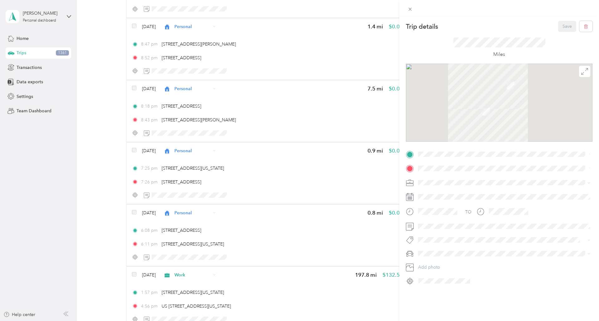
click at [198, 151] on div "Trip details Save This trip cannot be edited because it is either under review,…" at bounding box center [299, 160] width 599 height 321
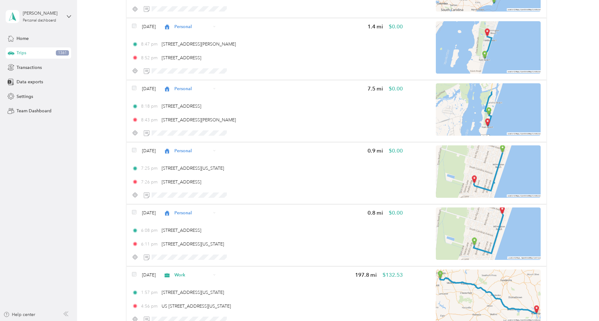
click at [200, 150] on div at bounding box center [299, 160] width 599 height 321
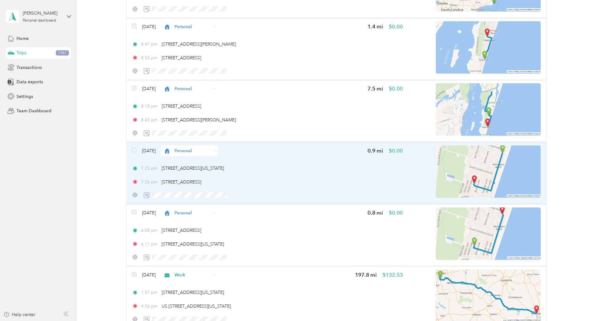
click at [207, 151] on span "Personal" at bounding box center [192, 151] width 37 height 7
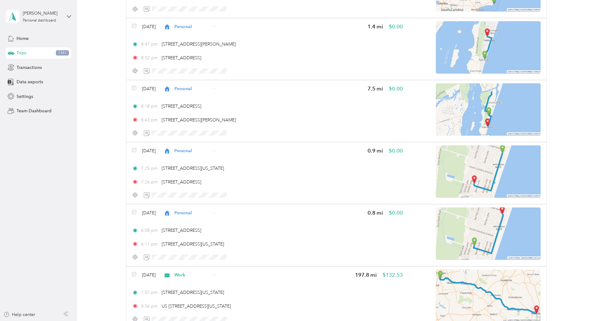
click at [204, 167] on ol "Work Personal Real Estate Other Charity Medical Moving Commute" at bounding box center [202, 200] width 57 height 87
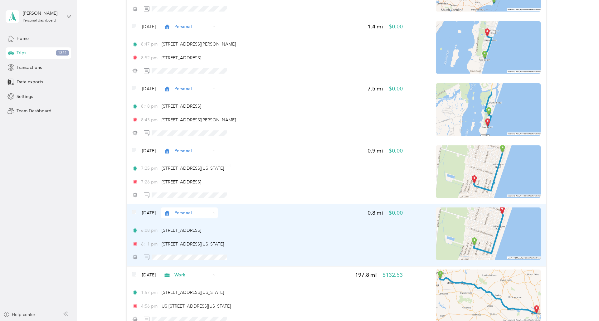
click at [199, 212] on span "Personal" at bounding box center [192, 213] width 37 height 7
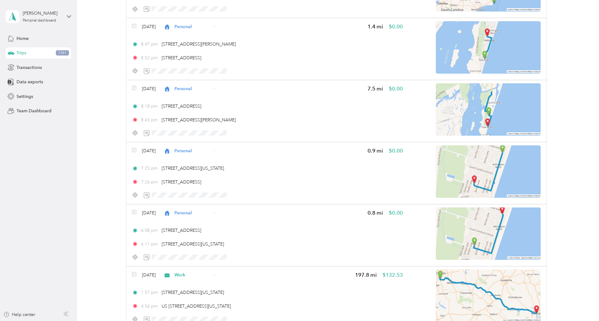
click at [197, 225] on span "Work" at bounding box center [207, 224] width 37 height 7
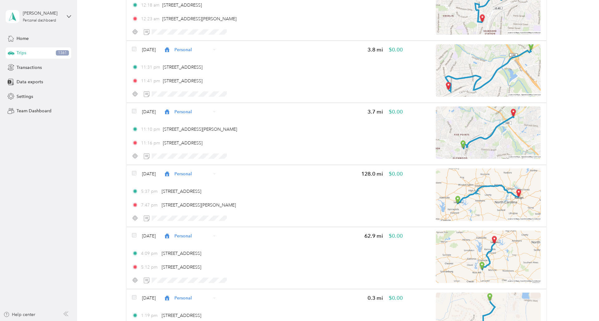
scroll to position [61853, 0]
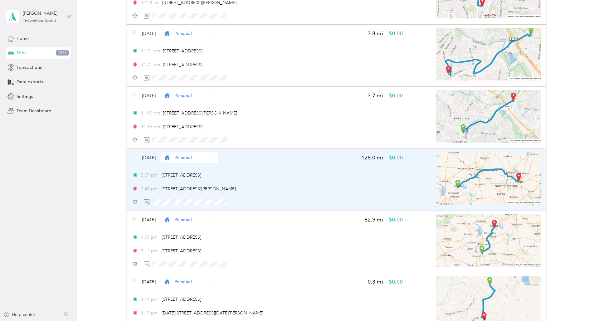
click at [195, 159] on span "Personal" at bounding box center [192, 157] width 37 height 7
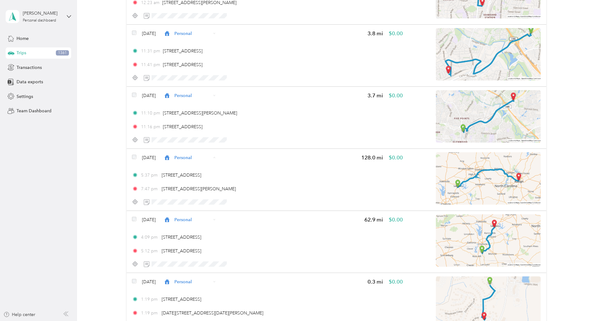
drag, startPoint x: 197, startPoint y: 171, endPoint x: 202, endPoint y: 173, distance: 5.2
click at [197, 171] on span "Work" at bounding box center [207, 169] width 37 height 7
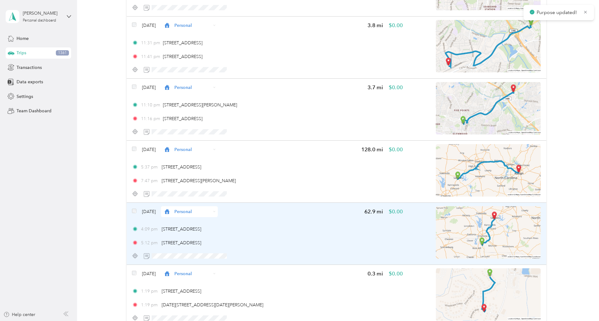
scroll to position [61925, 0]
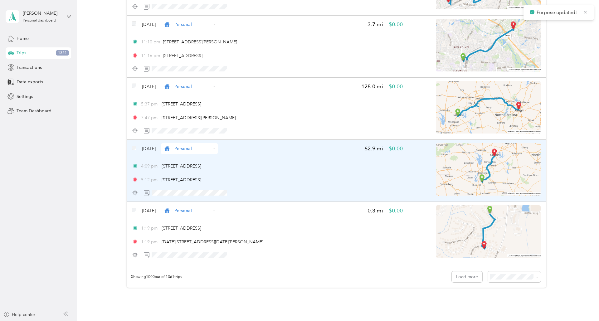
click at [211, 151] on span "Personal" at bounding box center [192, 148] width 37 height 7
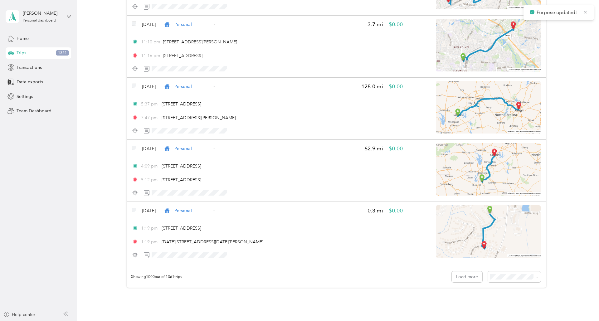
click at [208, 159] on span "Work" at bounding box center [207, 160] width 37 height 7
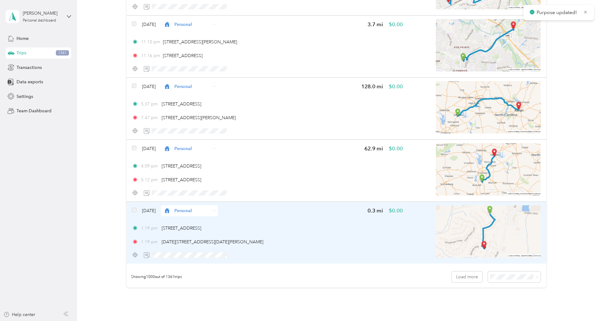
click at [199, 210] on span "Personal" at bounding box center [192, 211] width 37 height 7
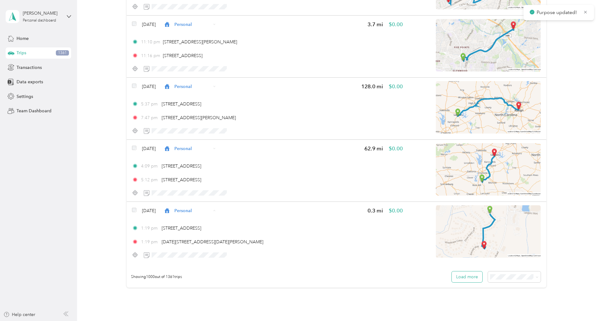
click at [467, 281] on button "Load more" at bounding box center [467, 277] width 31 height 11
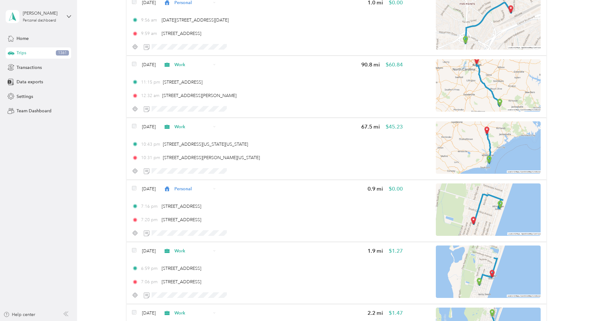
scroll to position [66983, 0]
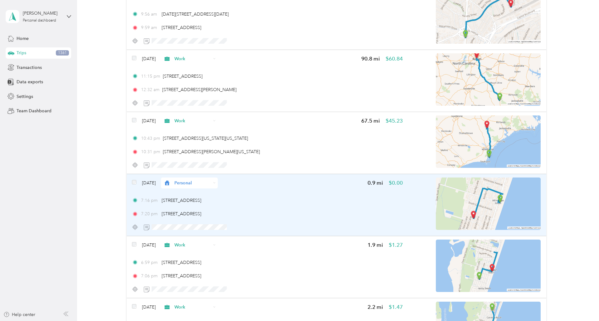
click at [207, 184] on span "Personal" at bounding box center [192, 183] width 37 height 7
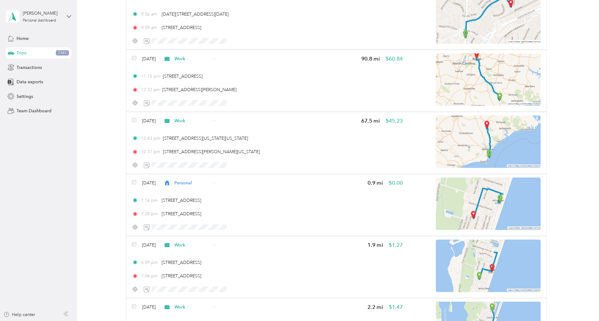
click at [202, 196] on span "Work" at bounding box center [207, 193] width 37 height 7
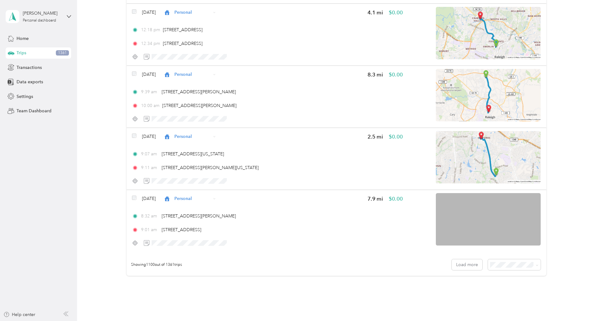
scroll to position [68188, 0]
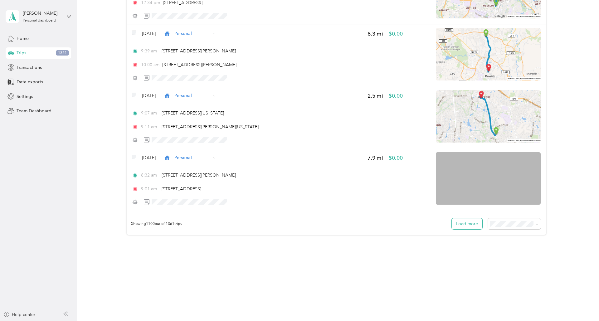
click at [463, 223] on button "Load more" at bounding box center [467, 223] width 31 height 11
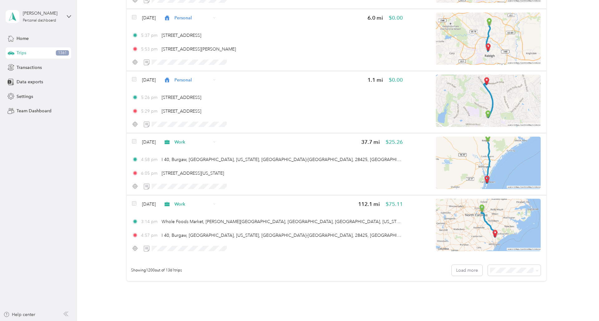
scroll to position [74398, 0]
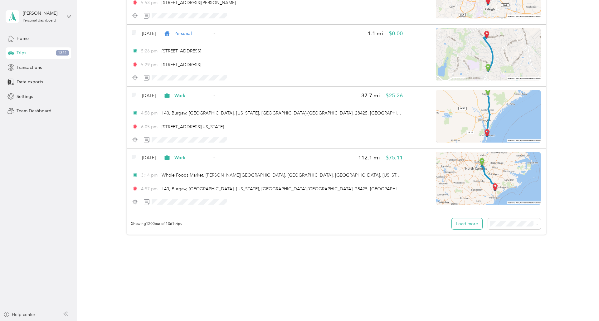
click at [471, 222] on button "Load more" at bounding box center [467, 223] width 31 height 11
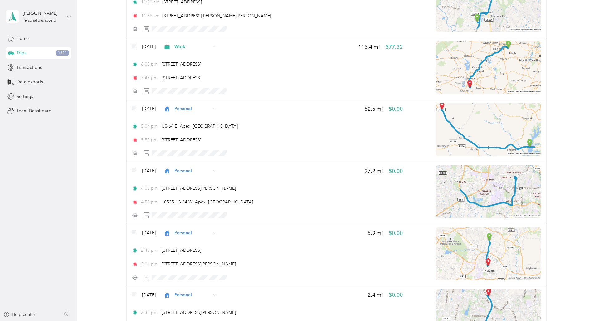
scroll to position [76372, 0]
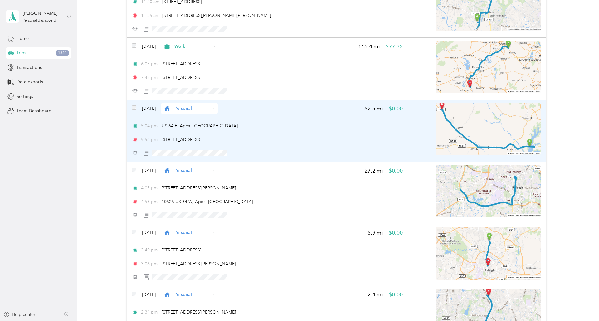
click at [218, 107] on div "Personal" at bounding box center [189, 108] width 57 height 11
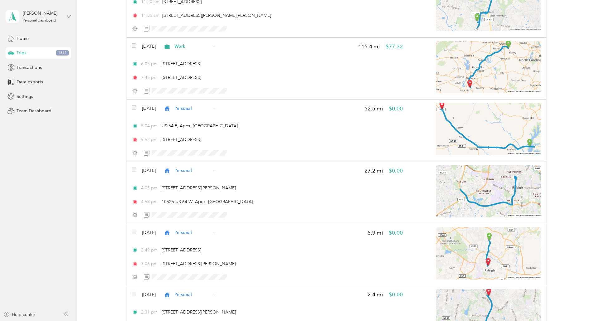
click at [216, 119] on span "Work" at bounding box center [207, 118] width 37 height 7
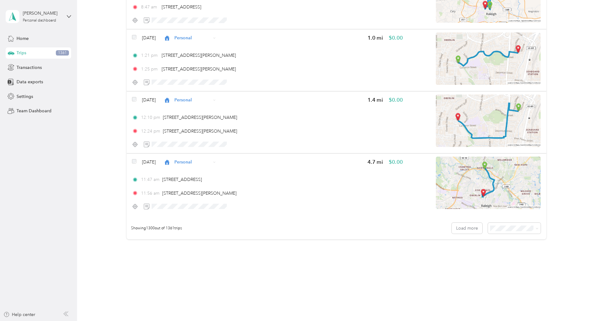
scroll to position [80608, 0]
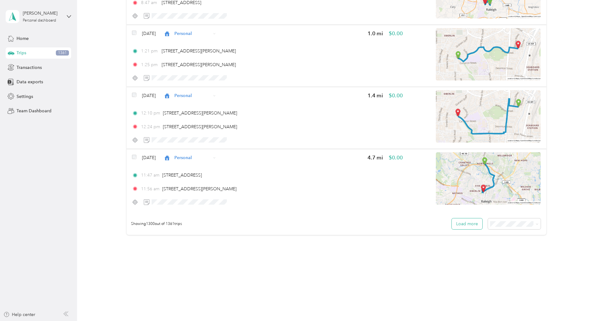
click at [476, 222] on button "Load more" at bounding box center [467, 223] width 31 height 11
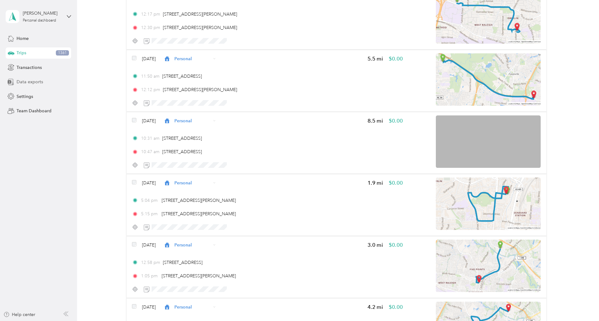
scroll to position [78921, 0]
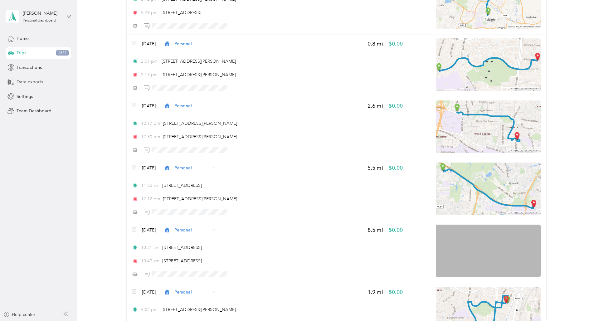
click at [18, 83] on span "Data exports" at bounding box center [30, 82] width 27 height 7
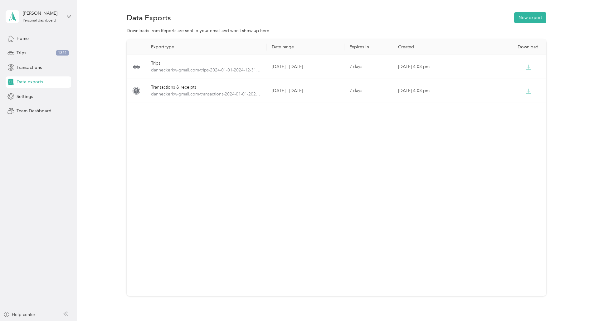
click at [524, 12] on div "Data Exports New export" at bounding box center [337, 17] width 420 height 13
click at [526, 17] on button "New export" at bounding box center [530, 17] width 32 height 11
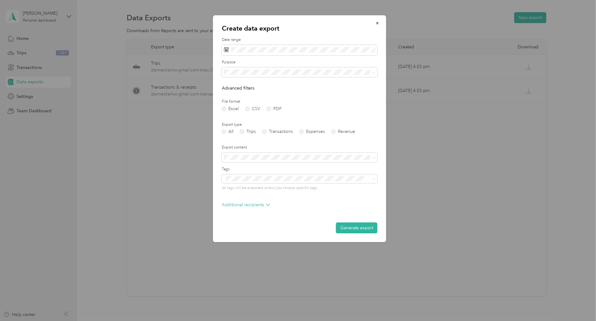
click at [310, 56] on form "Date range Purpose Advanced filters File format Excel CSV PDF Export type All T…" at bounding box center [300, 135] width 156 height 196
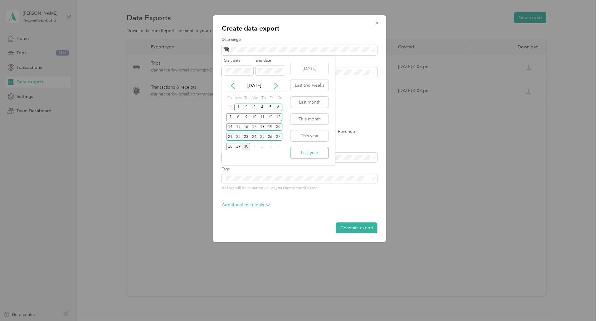
click at [316, 151] on button "Last year" at bounding box center [310, 152] width 38 height 11
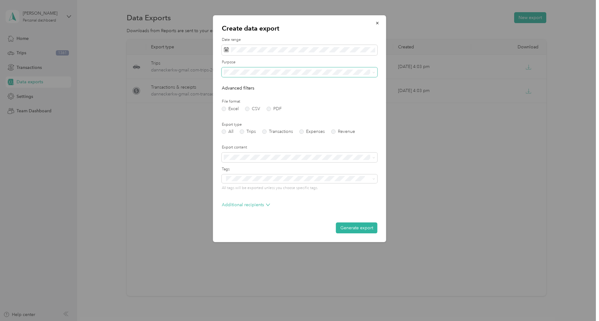
click at [266, 75] on span at bounding box center [300, 72] width 156 height 10
click at [260, 92] on div "Work" at bounding box center [299, 94] width 147 height 7
click at [359, 228] on button "Generate export" at bounding box center [357, 228] width 42 height 11
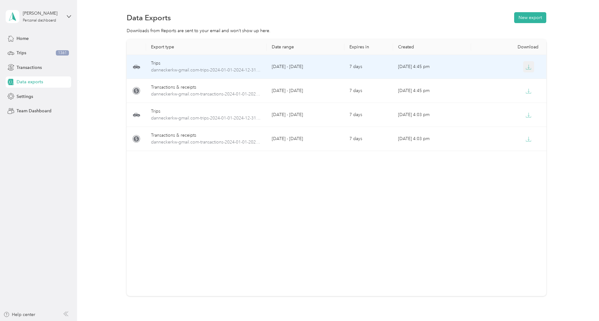
click at [531, 67] on icon "button" at bounding box center [529, 67] width 6 height 6
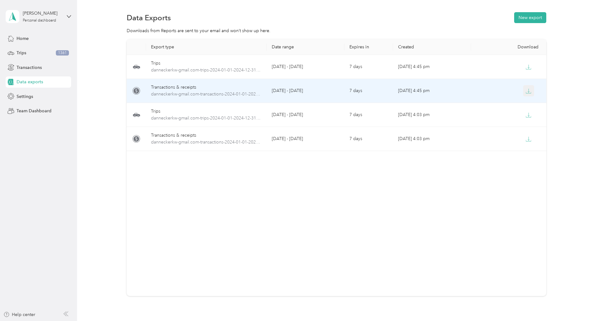
click at [528, 87] on button "button" at bounding box center [528, 90] width 11 height 11
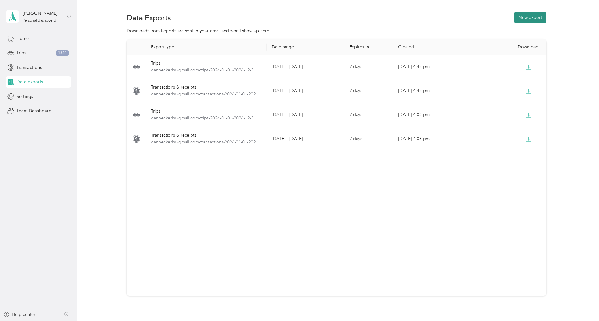
click at [533, 16] on button "New export" at bounding box center [530, 17] width 32 height 11
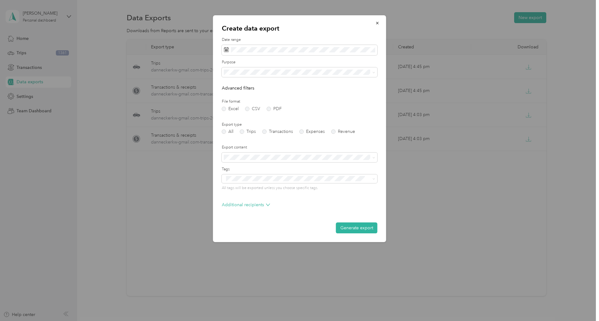
click at [265, 44] on div "Date range" at bounding box center [300, 46] width 156 height 18
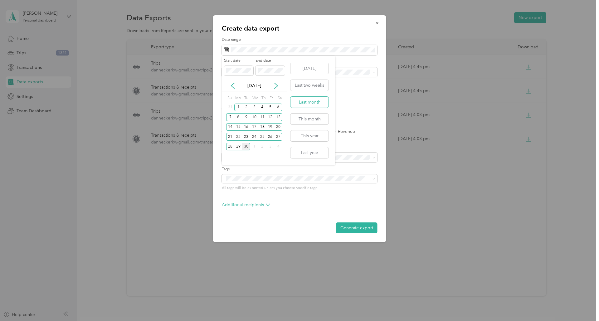
click at [316, 100] on button "Last month" at bounding box center [310, 102] width 38 height 11
click at [316, 150] on button "Last year" at bounding box center [310, 152] width 38 height 11
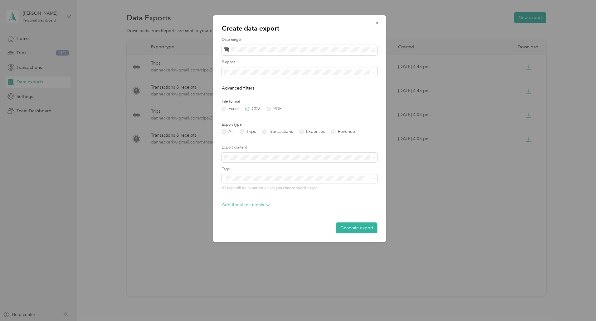
click at [249, 107] on label "CSV" at bounding box center [252, 109] width 15 height 4
click at [276, 88] on ol "All Work Personal Real Estate Other Charity Medical Moving Commute" at bounding box center [300, 120] width 156 height 87
click at [261, 97] on ol "All Work Personal Real Estate Other Charity Medical Moving Commute" at bounding box center [300, 121] width 156 height 87
click at [357, 228] on button "Generate export" at bounding box center [357, 228] width 42 height 11
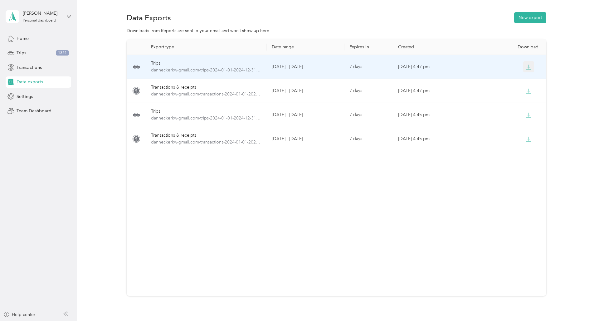
click at [531, 65] on icon "button" at bounding box center [529, 67] width 6 height 6
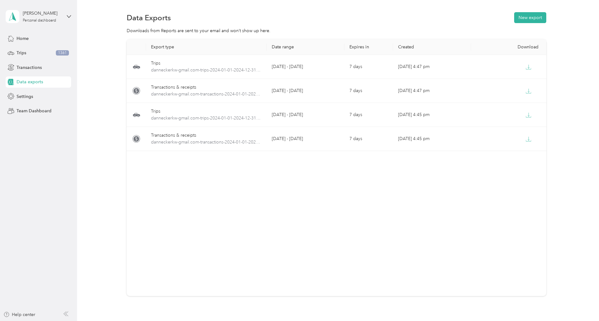
scroll to position [61, 0]
